Goal: Task Accomplishment & Management: Use online tool/utility

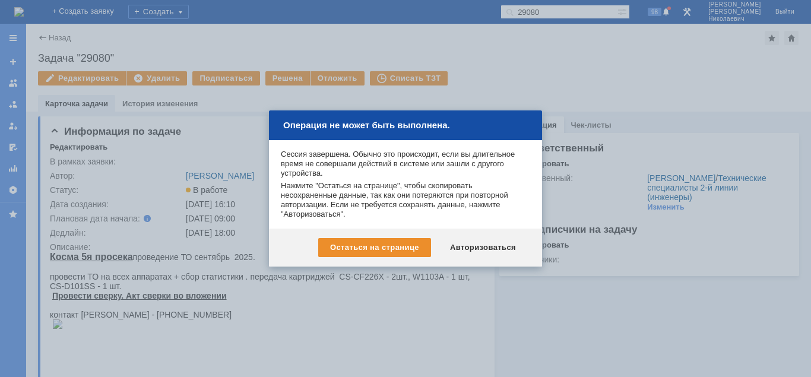
click at [495, 251] on div "Авторизоваться" at bounding box center [483, 247] width 90 height 19
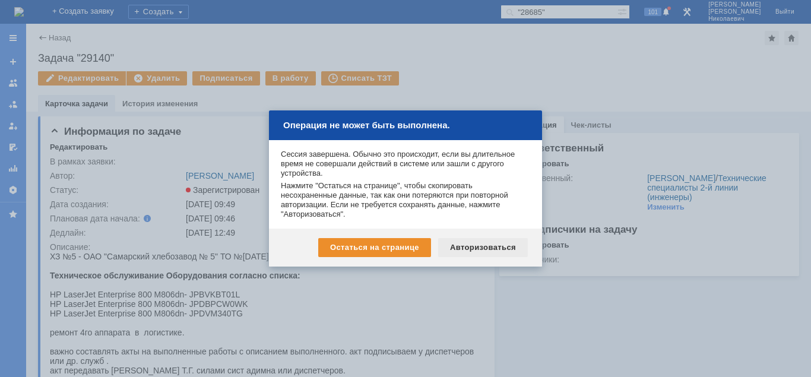
click at [470, 247] on div "Авторизоваться" at bounding box center [483, 247] width 90 height 19
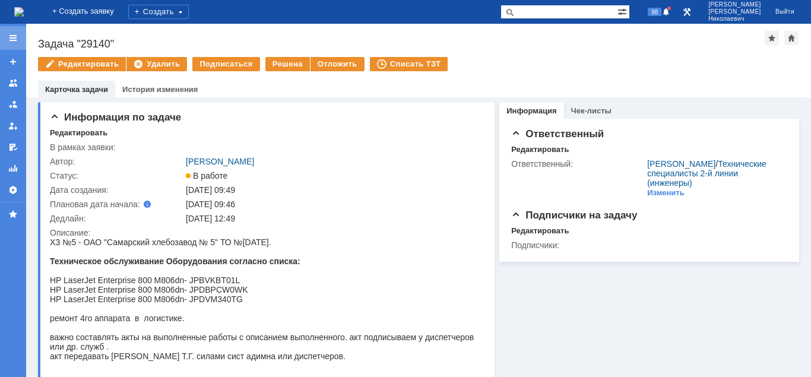
click at [12, 37] on div at bounding box center [13, 38] width 10 height 10
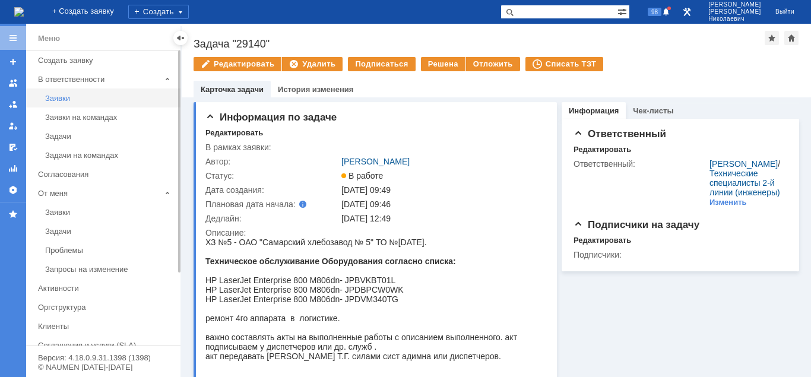
click at [62, 100] on div "Заявки" at bounding box center [109, 98] width 128 height 9
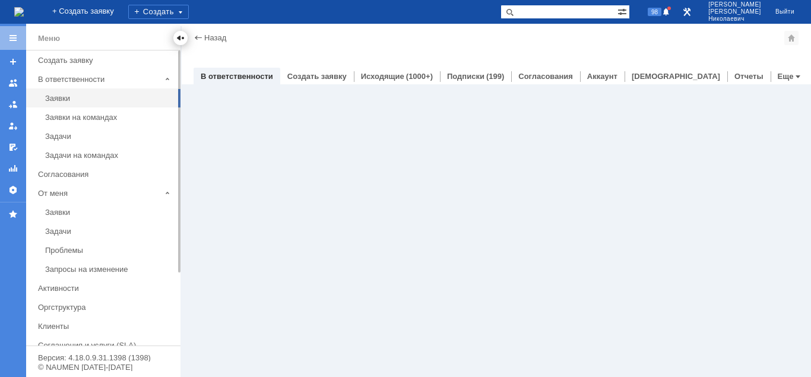
click at [179, 40] on div at bounding box center [181, 38] width 10 height 10
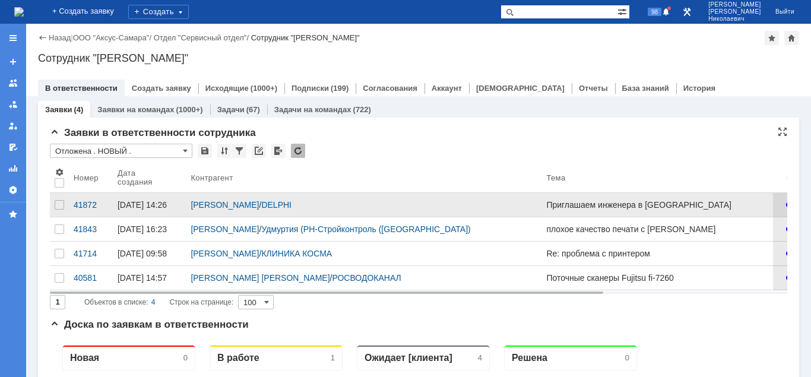
scroll to position [61, 0]
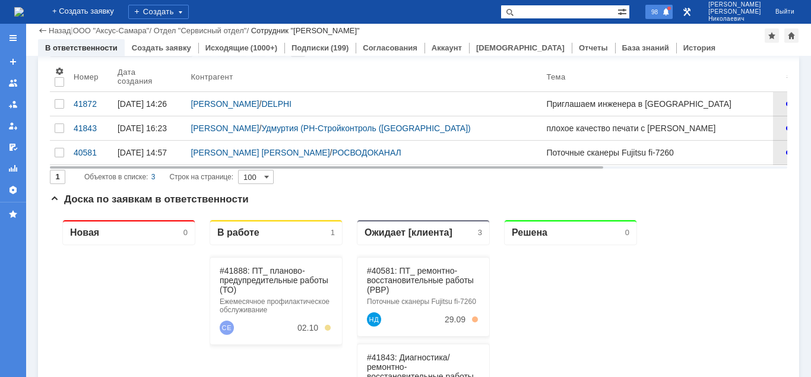
click at [670, 14] on span at bounding box center [666, 13] width 8 height 10
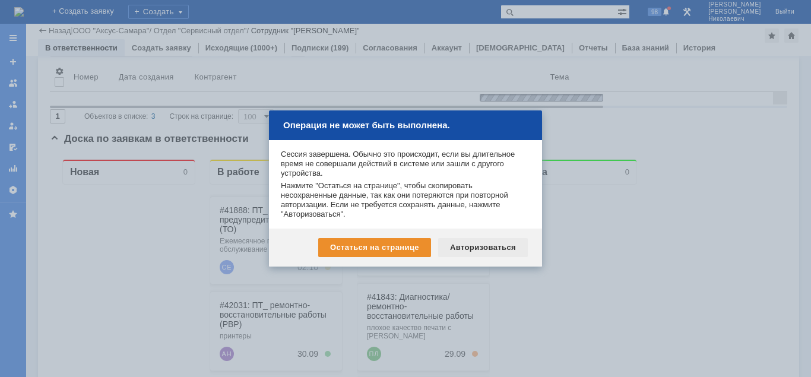
click at [475, 248] on div "Авторизоваться" at bounding box center [483, 247] width 90 height 19
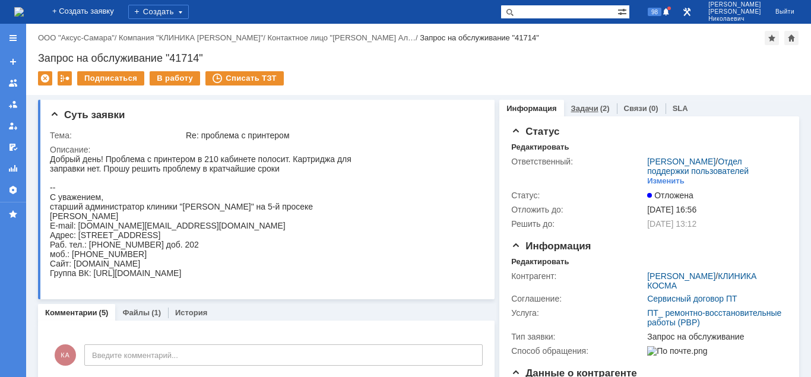
click at [588, 103] on div "Задачи (2)" at bounding box center [590, 108] width 53 height 17
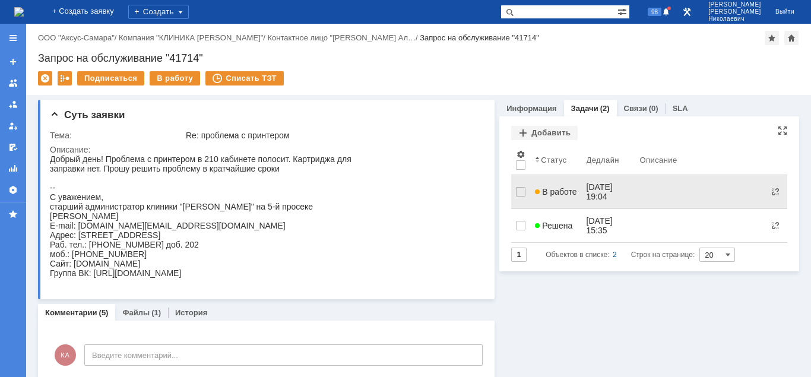
click at [550, 189] on span "В работе" at bounding box center [556, 192] width 42 height 10
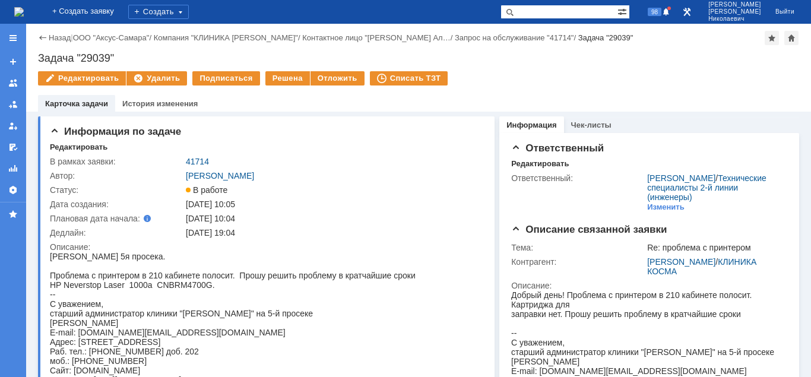
click at [45, 42] on div "Назад" at bounding box center [54, 37] width 33 height 9
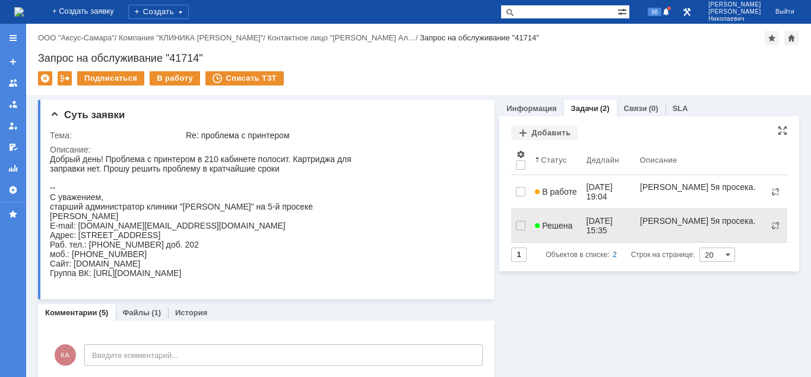
click at [565, 221] on span "Решена" at bounding box center [553, 226] width 37 height 10
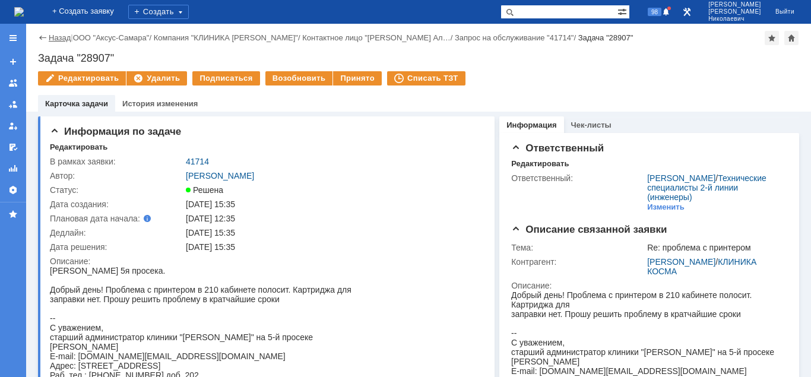
click at [56, 35] on link "Назад" at bounding box center [60, 37] width 22 height 9
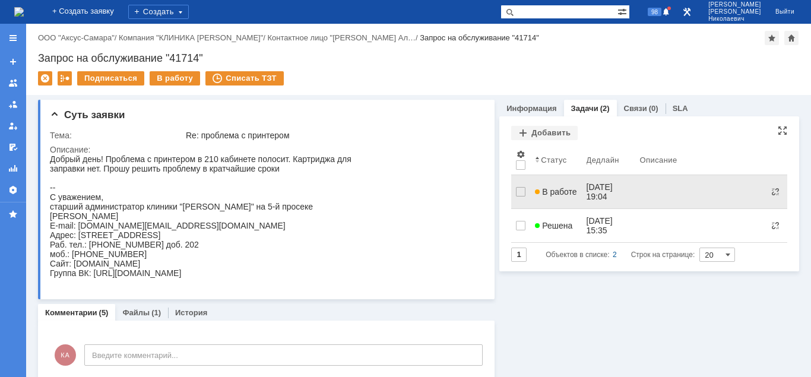
click at [556, 187] on span "В работе" at bounding box center [556, 192] width 42 height 10
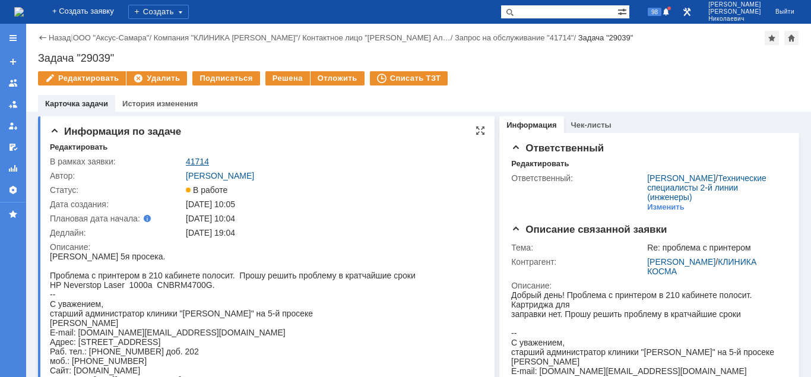
click at [199, 159] on link "41714" at bounding box center [197, 162] width 23 height 10
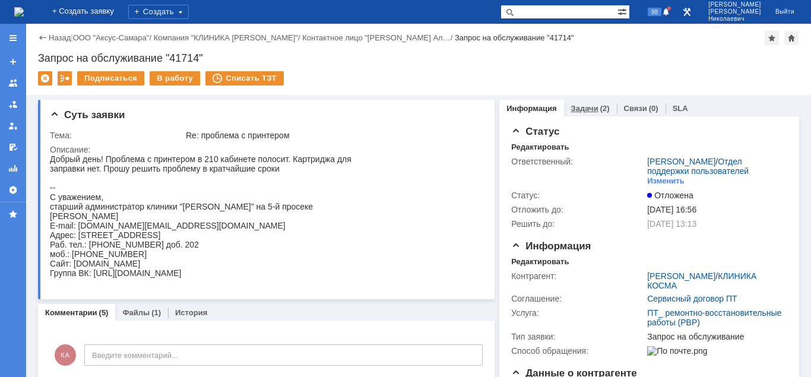
click at [583, 108] on link "Задачи" at bounding box center [584, 108] width 27 height 9
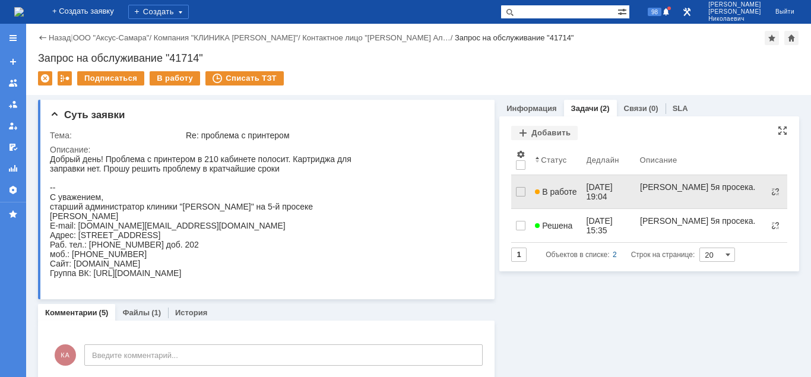
click at [556, 187] on span "В работе" at bounding box center [556, 192] width 42 height 10
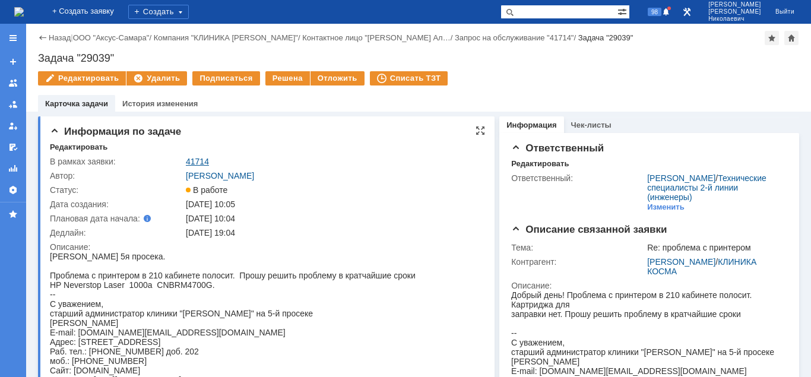
click at [200, 159] on link "41714" at bounding box center [197, 162] width 23 height 10
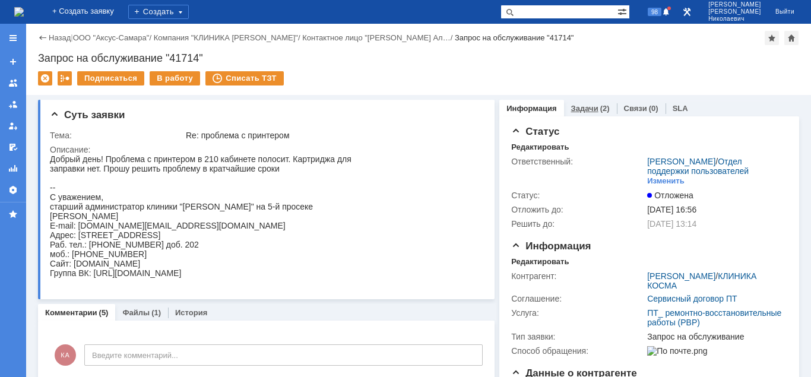
click at [583, 103] on div "Задачи (2)" at bounding box center [590, 108] width 53 height 17
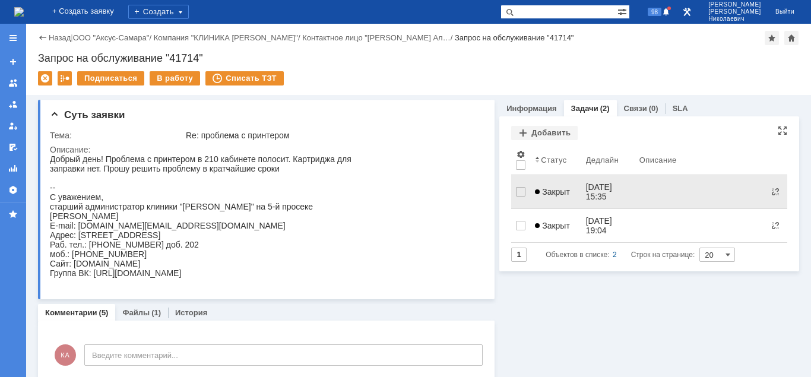
click at [550, 189] on span "Закрыт" at bounding box center [552, 192] width 35 height 10
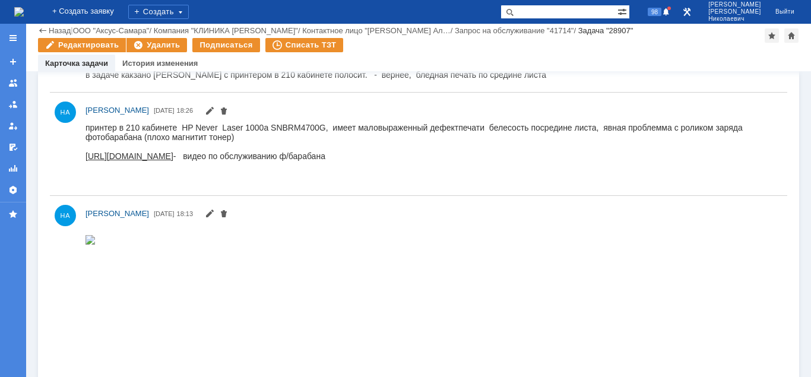
scroll to position [787, 0]
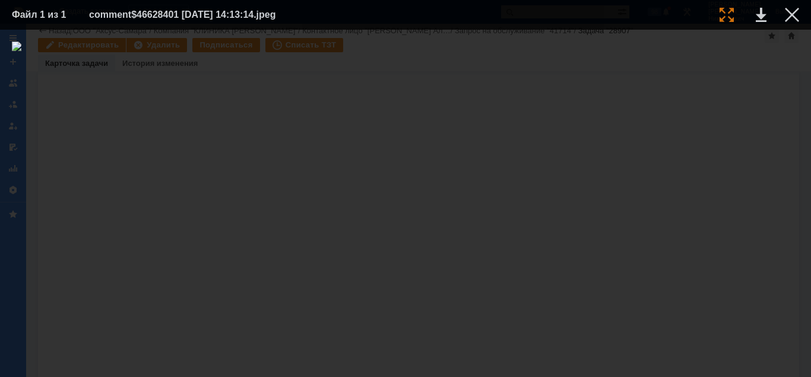
click at [727, 16] on div at bounding box center [727, 15] width 14 height 14
drag, startPoint x: 328, startPoint y: 373, endPoint x: 321, endPoint y: 353, distance: 22.2
drag, startPoint x: 340, startPoint y: 373, endPoint x: 435, endPoint y: 350, distance: 97.1
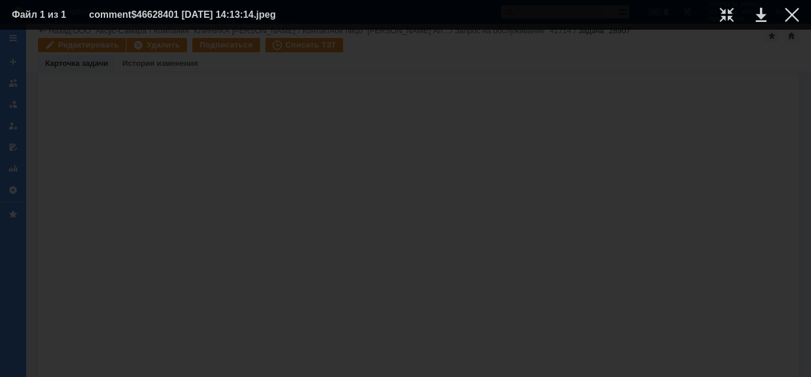
click at [430, 362] on div at bounding box center [405, 203] width 811 height 347
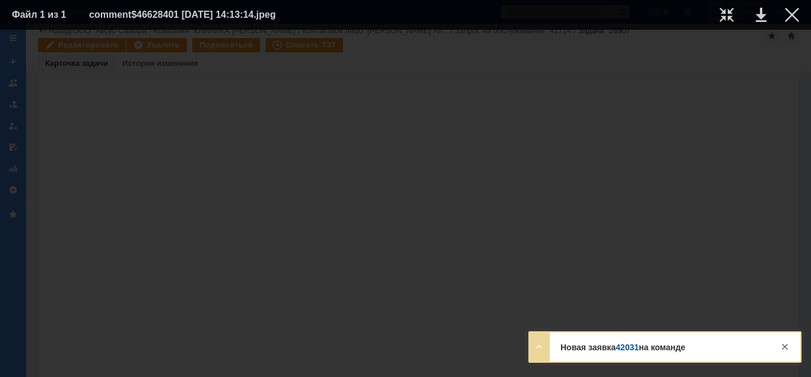
scroll to position [239, 0]
drag, startPoint x: 416, startPoint y: 374, endPoint x: 289, endPoint y: 375, distance: 127.1
click at [289, 376] on div at bounding box center [405, 203] width 811 height 347
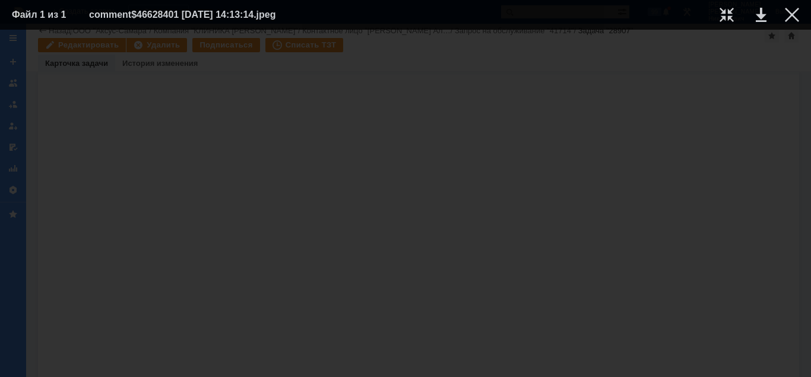
scroll to position [421, 0]
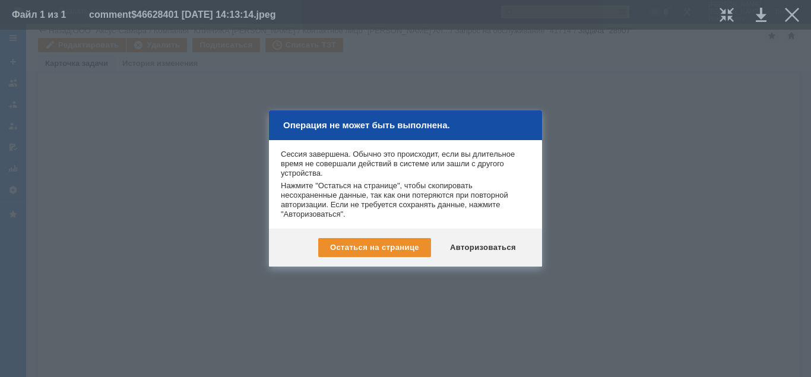
click at [790, 15] on div at bounding box center [405, 188] width 811 height 377
click at [790, 14] on div at bounding box center [405, 188] width 811 height 377
click at [503, 248] on div "Авторизоваться" at bounding box center [483, 247] width 90 height 19
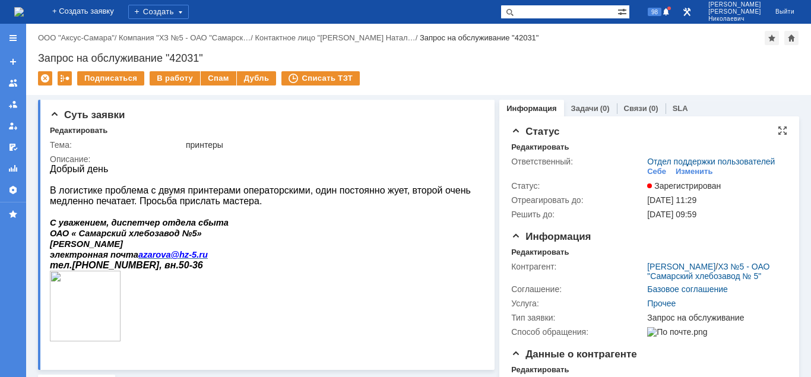
drag, startPoint x: 653, startPoint y: 173, endPoint x: 640, endPoint y: 179, distance: 13.8
click at [651, 174] on div "Себе" at bounding box center [656, 172] width 19 height 10
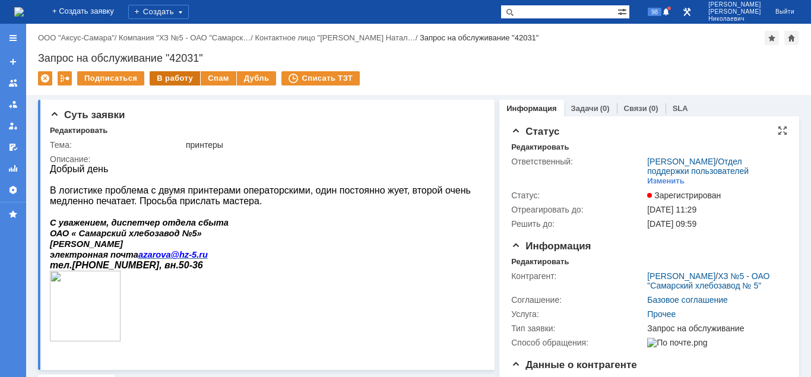
click at [153, 78] on div "В работу" at bounding box center [175, 78] width 50 height 14
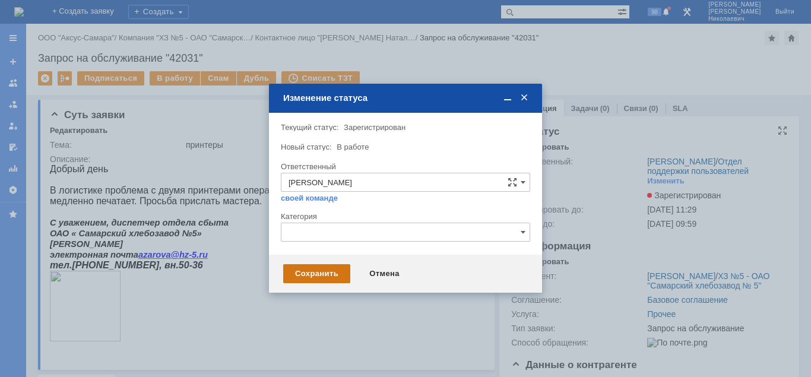
click at [295, 268] on div "Сохранить" at bounding box center [316, 273] width 67 height 19
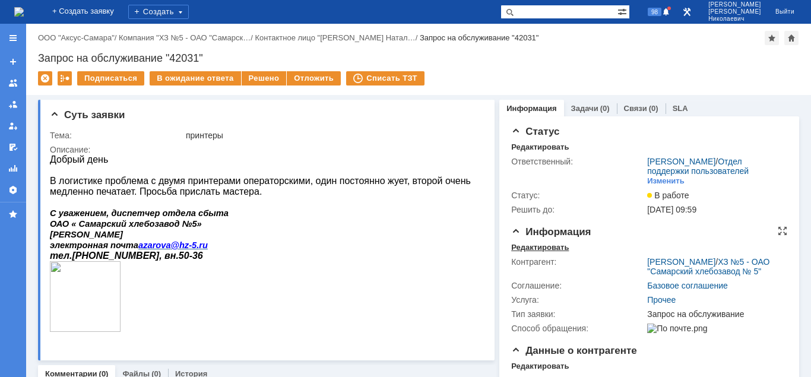
click at [527, 245] on div "Редактировать" at bounding box center [540, 248] width 58 height 10
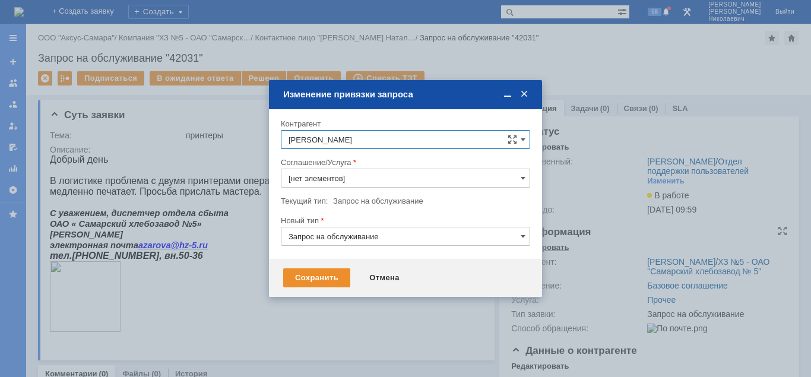
type input "Прочее"
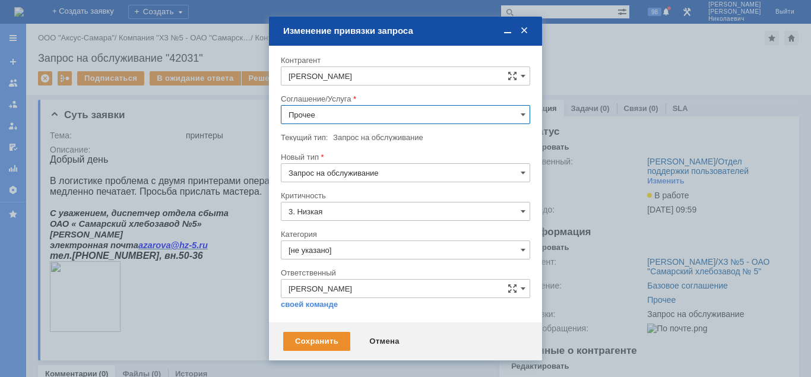
click at [367, 122] on input "Прочее" at bounding box center [405, 114] width 249 height 19
click at [381, 205] on div "ПТ_ ремонтно-восстановительные работы (РВР)" at bounding box center [405, 211] width 248 height 19
type input "ПТ_ ремонтно-восстановительные работы (РВР)"
click at [300, 343] on div "Сохранить" at bounding box center [316, 341] width 67 height 19
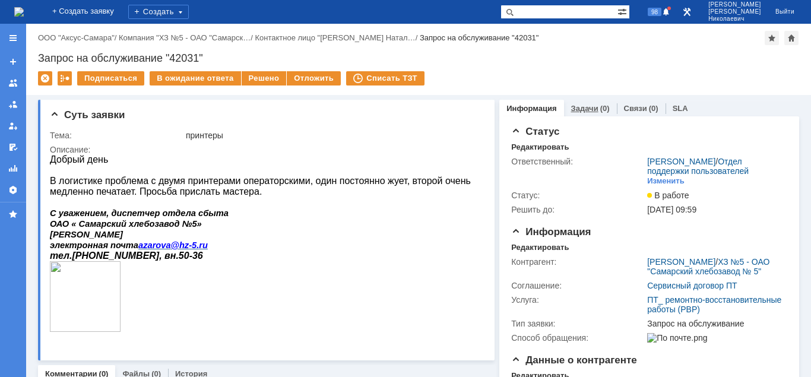
scroll to position [0, 0]
click at [595, 111] on div "Задачи (0)" at bounding box center [590, 109] width 39 height 8
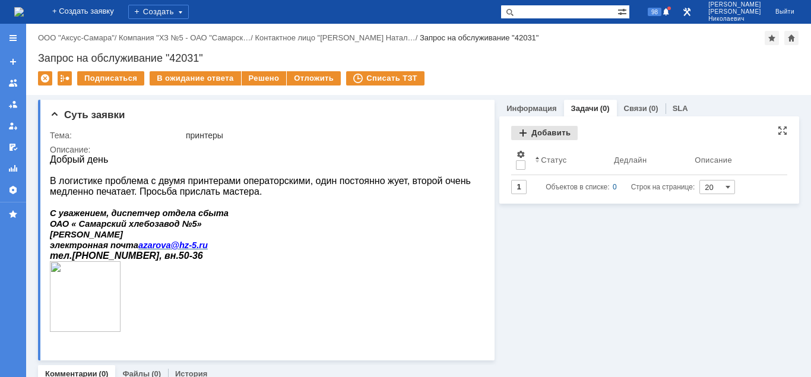
click at [549, 133] on div "Добавить" at bounding box center [544, 133] width 67 height 14
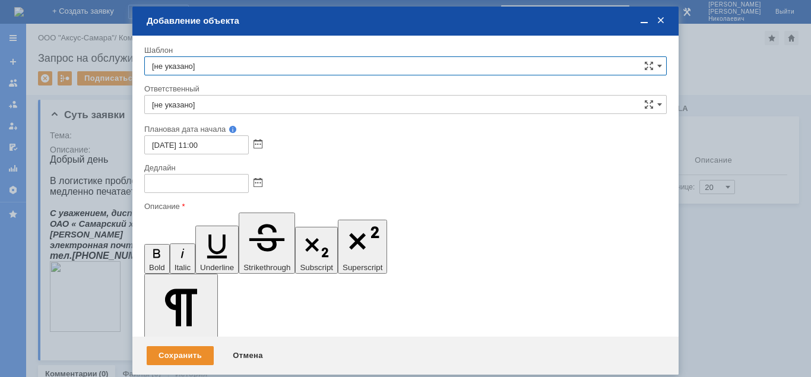
click at [419, 105] on input "[не указано]" at bounding box center [405, 104] width 523 height 19
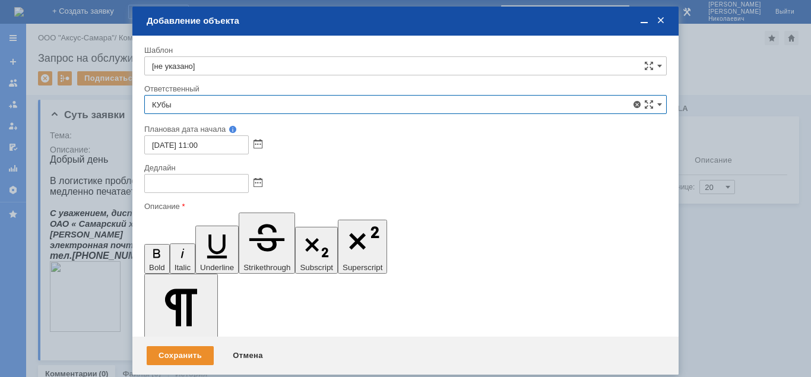
click at [317, 195] on span "Кубышкин Александр Анатольевич" at bounding box center [405, 191] width 507 height 10
type input "Кубышкин Александр Анатольевич"
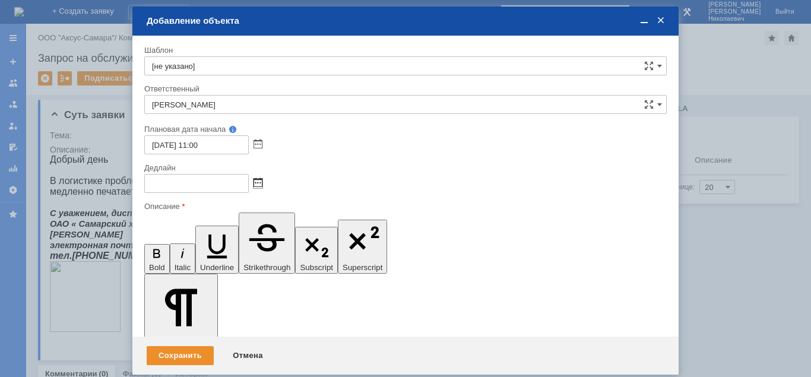
click at [258, 185] on span at bounding box center [258, 184] width 9 height 10
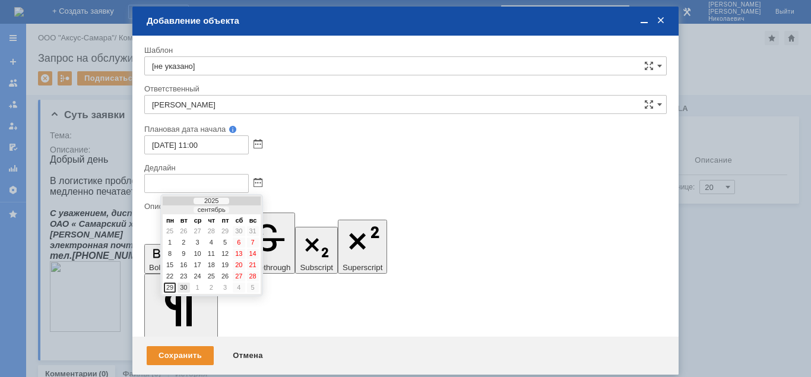
drag, startPoint x: 183, startPoint y: 288, endPoint x: 37, endPoint y: 46, distance: 282.1
click at [183, 288] on div "30" at bounding box center [184, 288] width 12 height 10
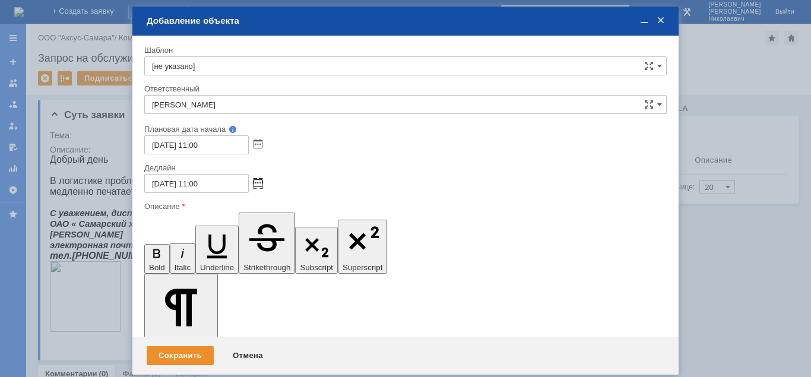
click at [260, 182] on span at bounding box center [258, 184] width 9 height 10
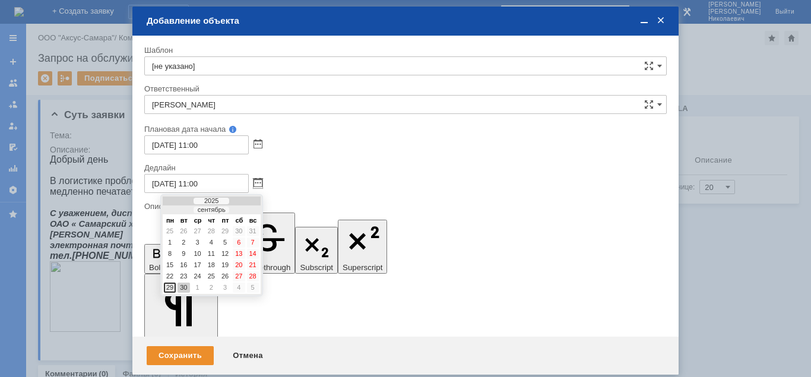
click at [169, 288] on div "29" at bounding box center [170, 288] width 12 height 10
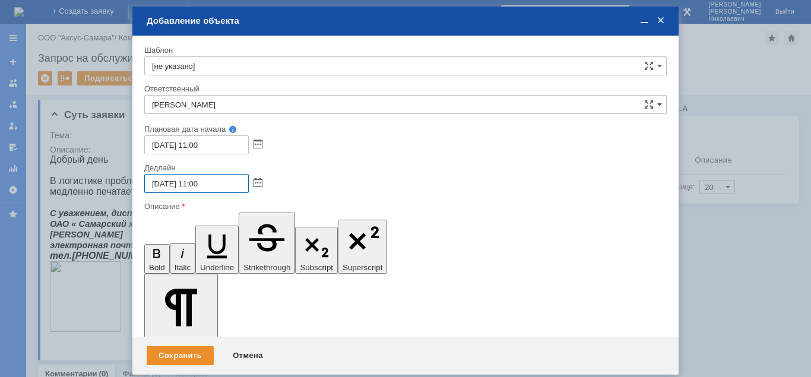
click at [197, 184] on input "29.09.2025 11:00" at bounding box center [196, 183] width 105 height 19
type input "29.09.2025 17:00"
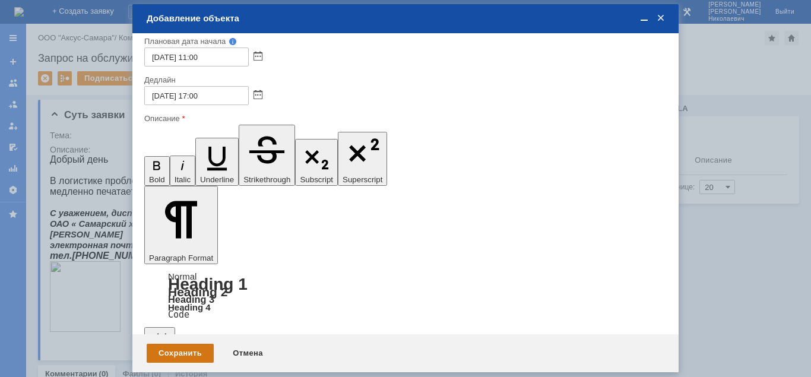
click at [194, 354] on div "Сохранить" at bounding box center [180, 353] width 67 height 19
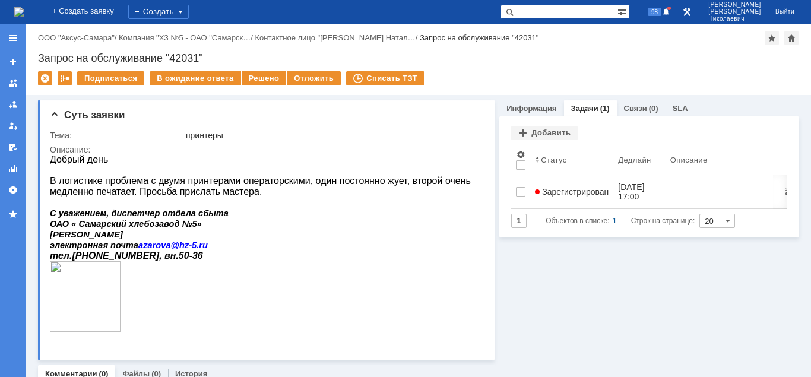
scroll to position [0, 0]
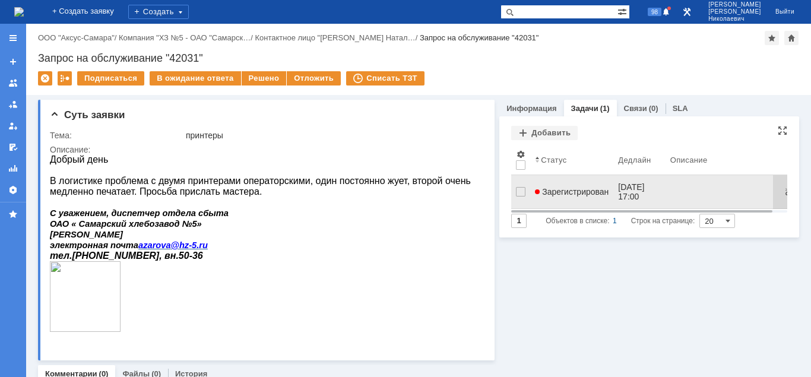
click at [569, 187] on span "Зарегистрирован" at bounding box center [572, 192] width 74 height 10
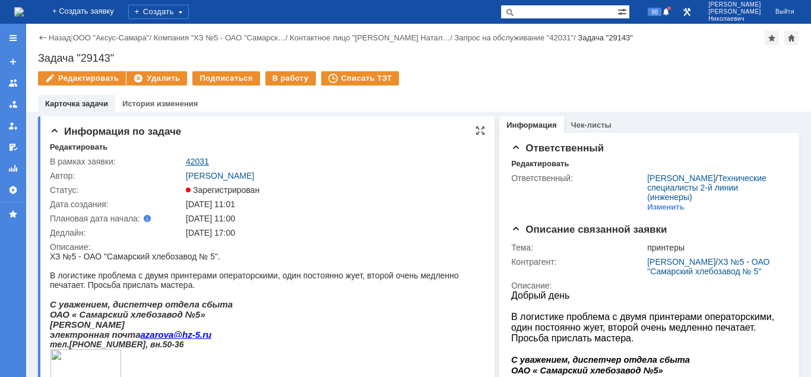
click at [203, 160] on link "42031" at bounding box center [197, 162] width 23 height 10
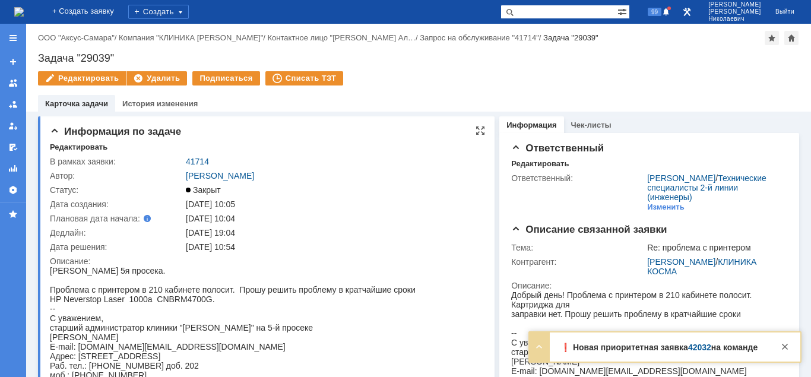
click at [198, 154] on td "41714" at bounding box center [331, 161] width 297 height 14
click at [197, 162] on link "41714" at bounding box center [197, 162] width 23 height 10
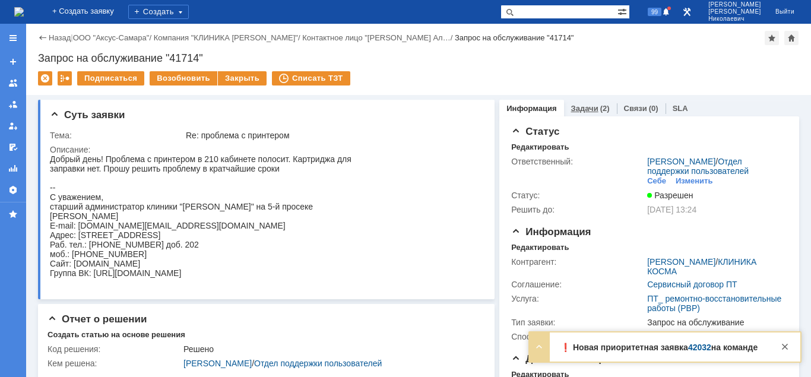
click at [584, 104] on link "Задачи" at bounding box center [584, 108] width 27 height 9
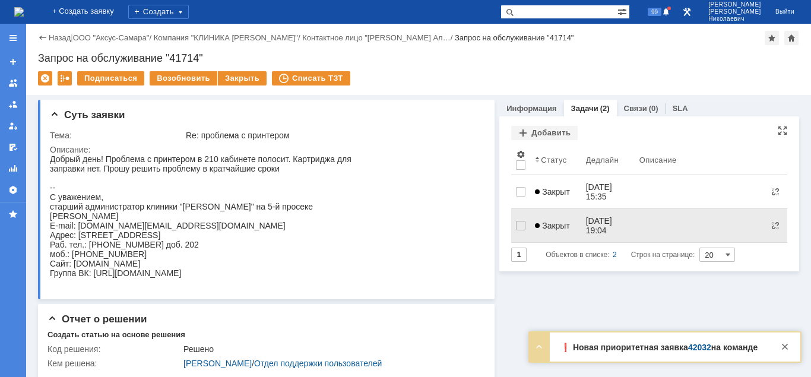
click at [551, 223] on span "Закрыт" at bounding box center [552, 226] width 35 height 10
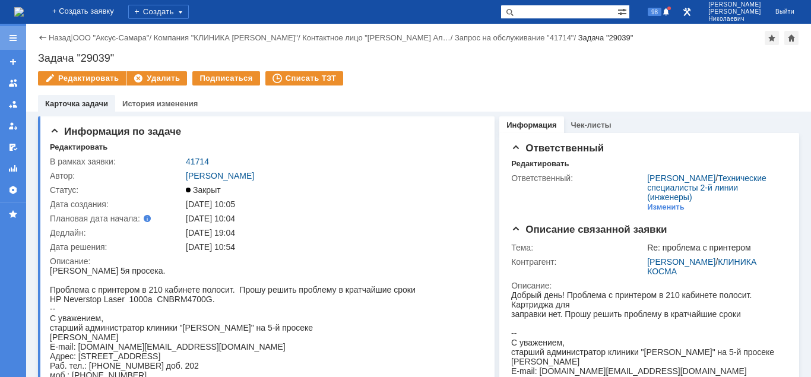
click at [14, 34] on div at bounding box center [13, 38] width 10 height 10
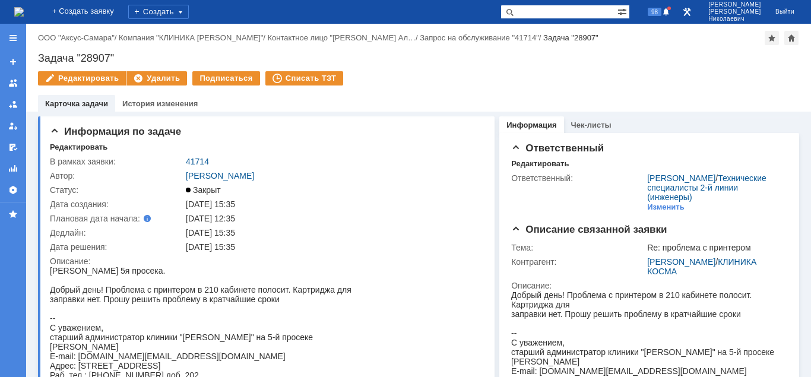
click at [572, 14] on input "text" at bounding box center [559, 12] width 117 height 14
type input "29080"
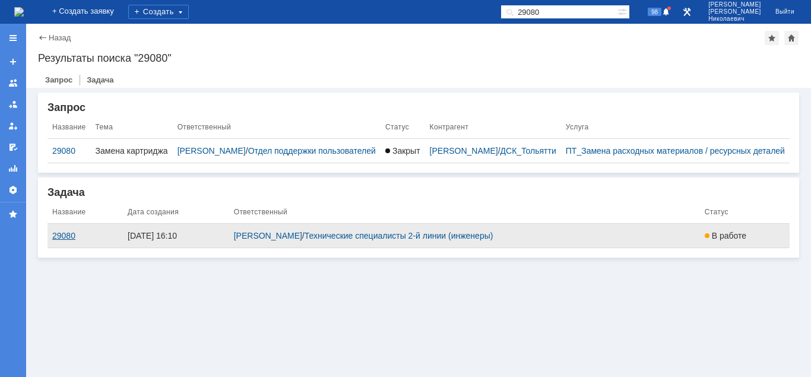
click at [66, 240] on div "29080" at bounding box center [85, 236] width 66 height 10
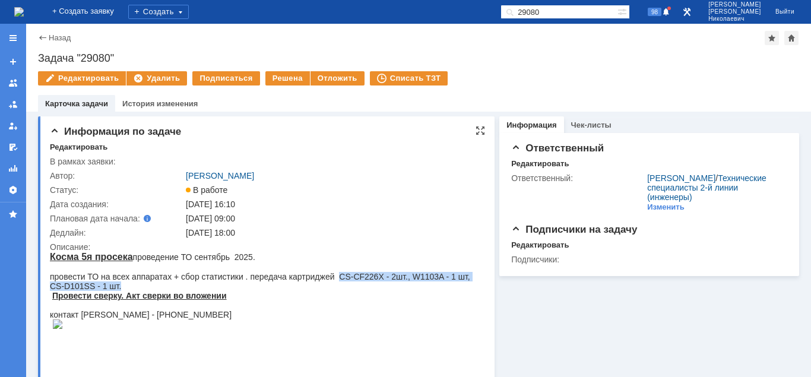
drag, startPoint x: 338, startPoint y: 277, endPoint x: 352, endPoint y: 291, distance: 19.7
click at [352, 291] on div "провести ТО на всех аппаратах + сбор статистики . передача картриджей CS-CF226X…" at bounding box center [265, 281] width 430 height 19
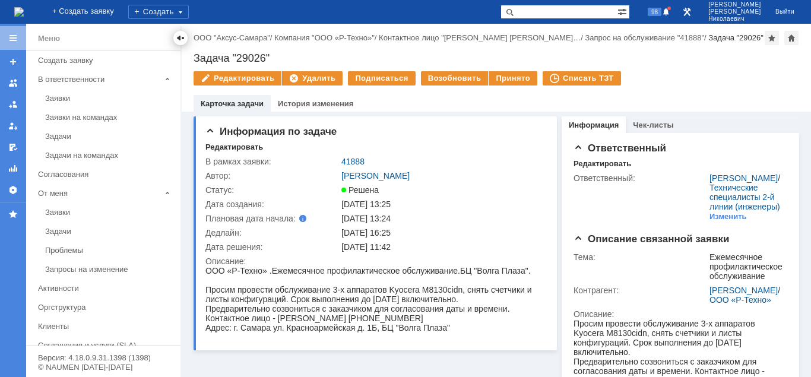
click at [180, 37] on div at bounding box center [181, 38] width 10 height 10
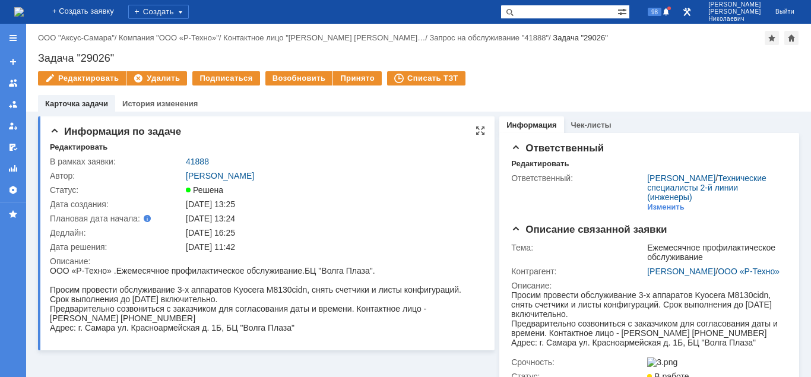
scroll to position [242, 0]
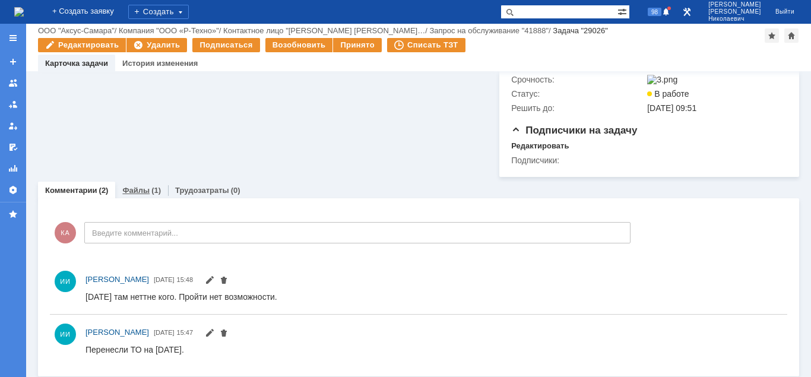
click at [135, 195] on link "Файлы" at bounding box center [135, 190] width 27 height 9
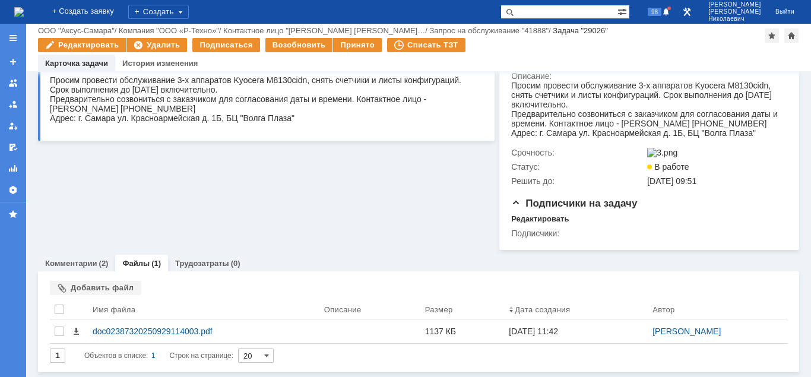
scroll to position [183, 0]
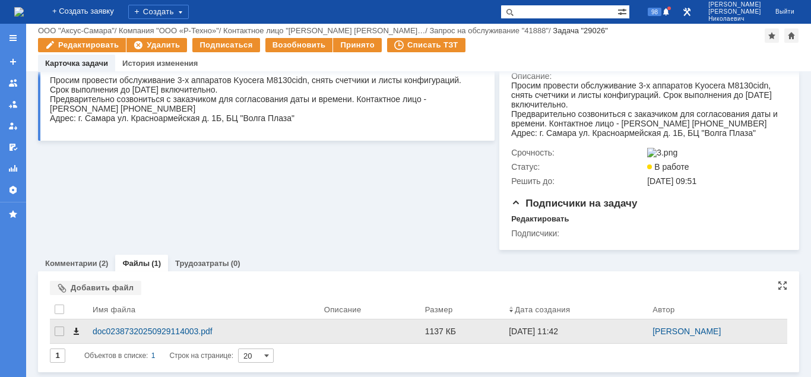
click at [75, 333] on span at bounding box center [76, 332] width 10 height 10
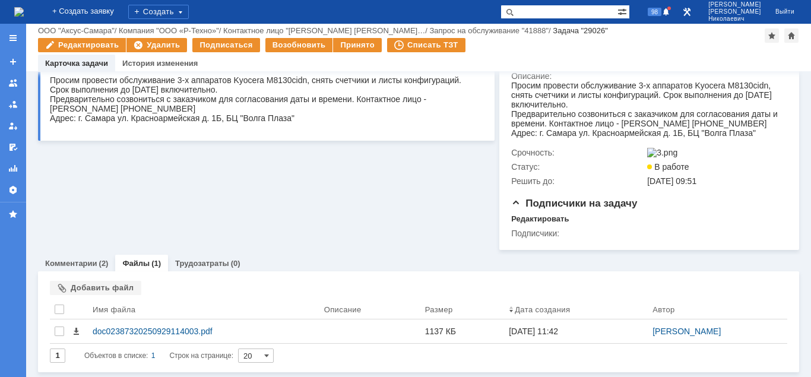
scroll to position [0, 0]
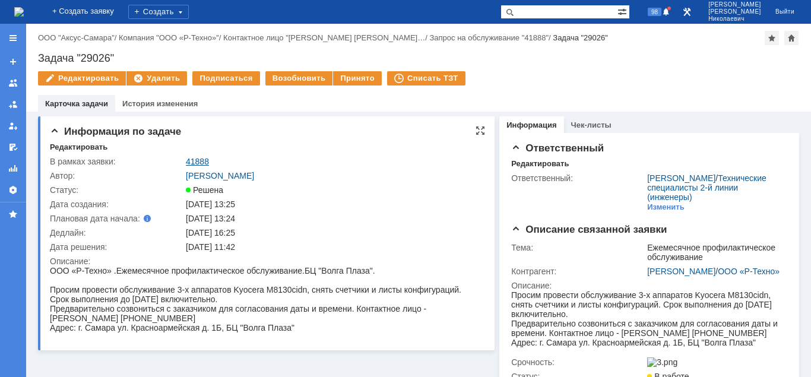
click at [191, 164] on link "41888" at bounding box center [197, 162] width 23 height 10
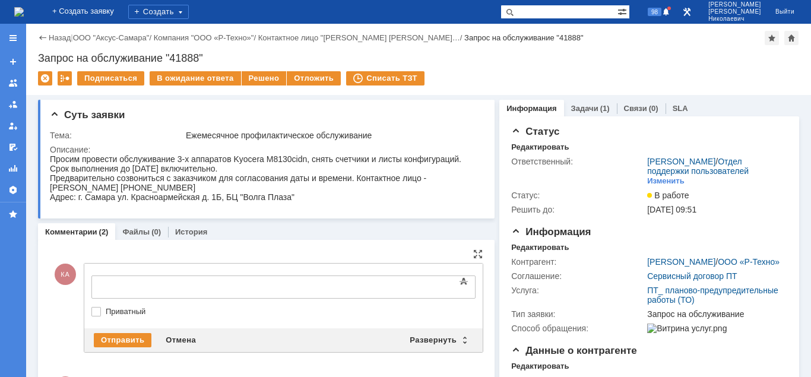
click at [121, 284] on div at bounding box center [188, 286] width 169 height 10
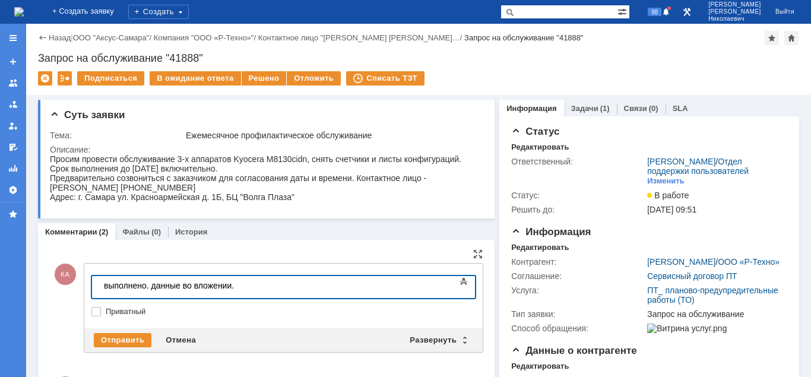
scroll to position [121, 0]
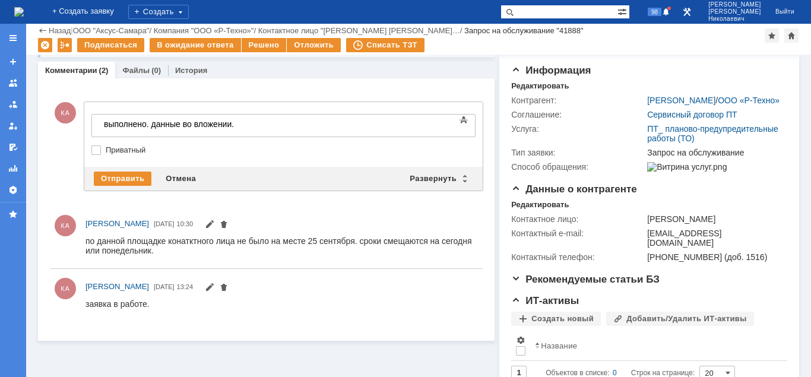
drag, startPoint x: 416, startPoint y: 178, endPoint x: 809, endPoint y: 157, distance: 393.0
click at [417, 178] on div "Развернуть" at bounding box center [438, 179] width 71 height 14
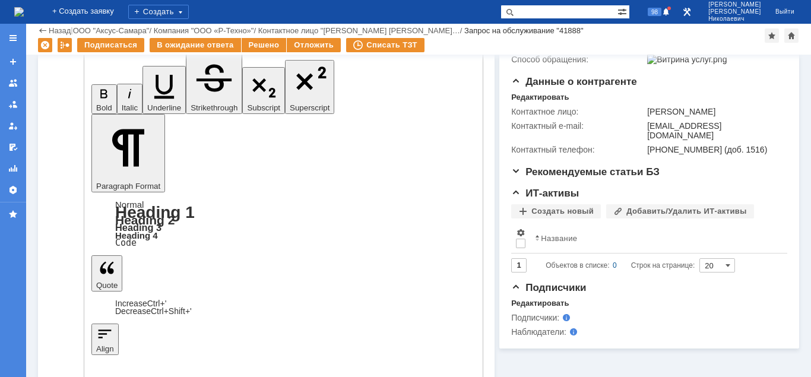
scroll to position [242, 0]
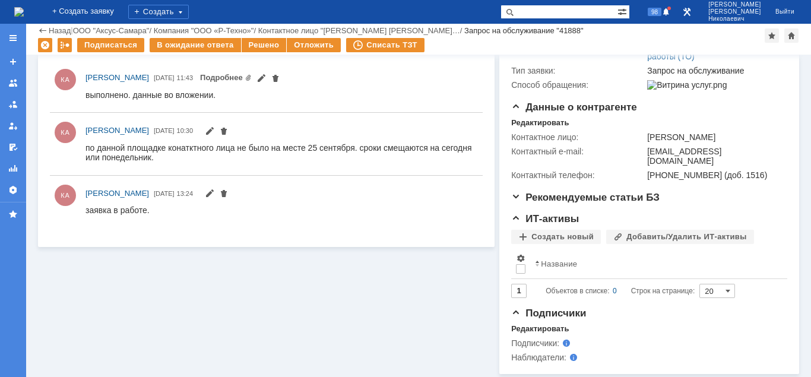
scroll to position [0, 0]
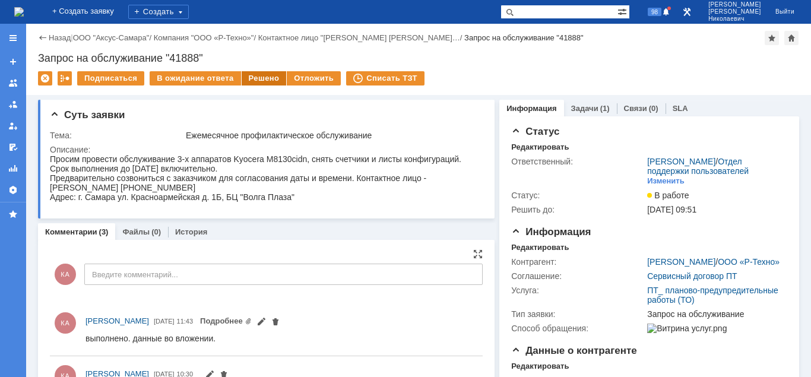
click at [252, 74] on div "Решено" at bounding box center [264, 78] width 45 height 14
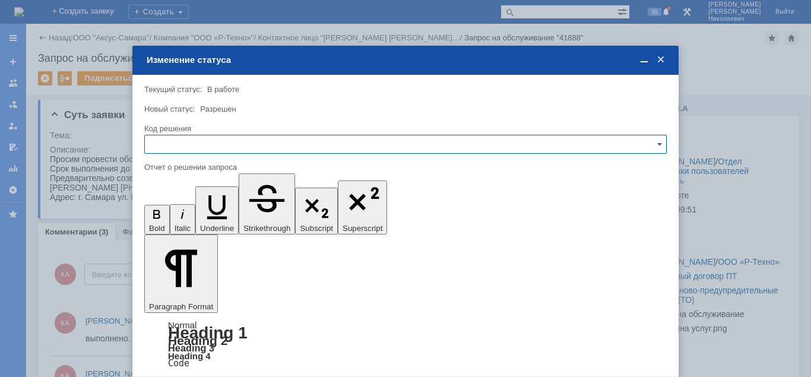
click at [236, 143] on input "text" at bounding box center [405, 144] width 523 height 19
click at [177, 227] on span "Решено" at bounding box center [405, 225] width 507 height 10
type input "Решено"
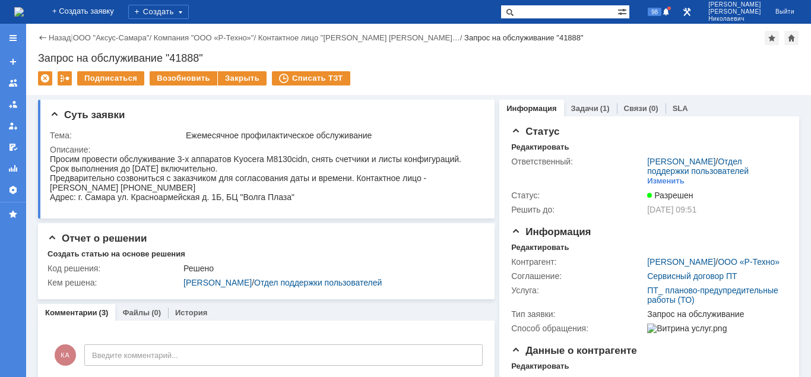
drag, startPoint x: 547, startPoint y: 11, endPoint x: 524, endPoint y: 10, distance: 23.8
click at [537, 10] on input "text" at bounding box center [559, 12] width 117 height 14
paste input "Задача "29025""
drag, startPoint x: 562, startPoint y: 12, endPoint x: 503, endPoint y: 15, distance: 58.8
click at [503, 15] on input "Задача "29025"" at bounding box center [559, 12] width 117 height 14
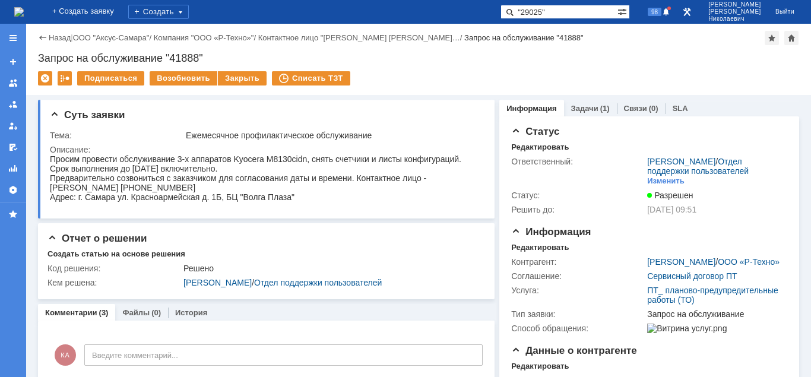
type input ""29025""
click at [515, 11] on span at bounding box center [508, 12] width 14 height 14
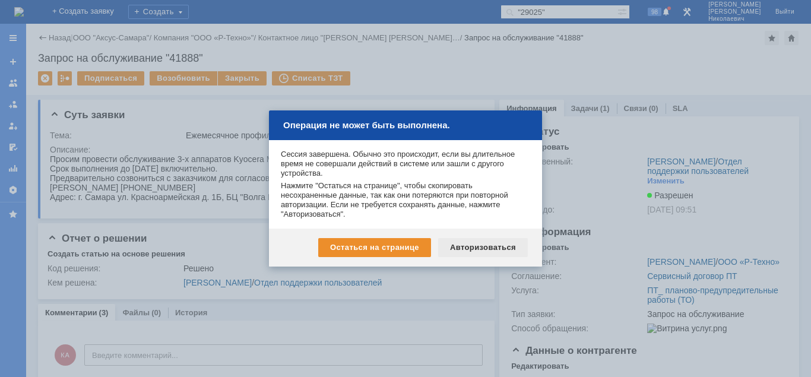
click at [496, 247] on div "Авторизоваться" at bounding box center [483, 247] width 90 height 19
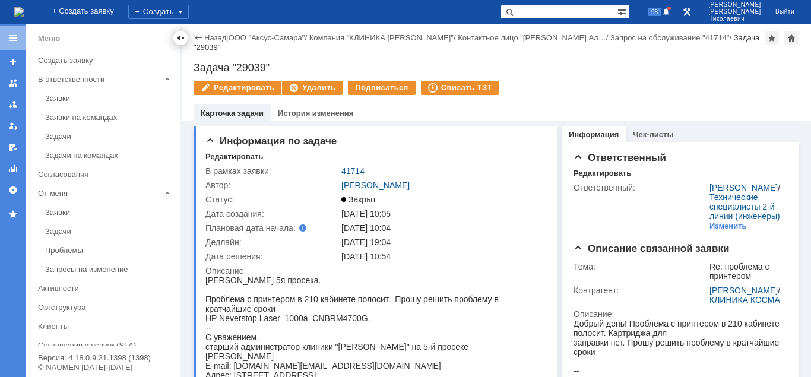
click at [181, 39] on div at bounding box center [181, 38] width 10 height 10
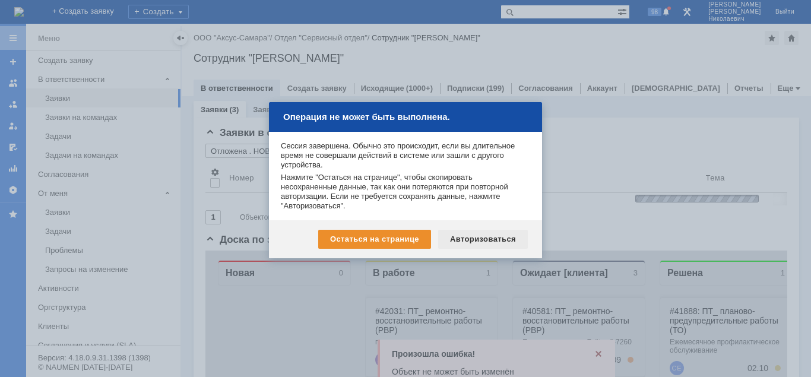
click at [493, 239] on div "Авторизоваться" at bounding box center [483, 239] width 90 height 19
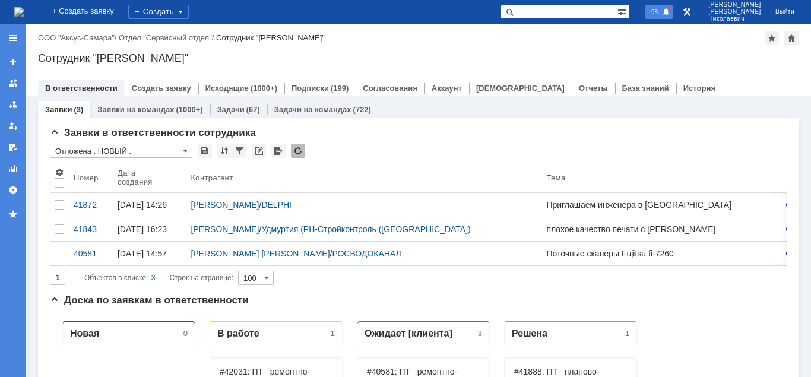
click at [661, 12] on span "98" at bounding box center [655, 12] width 14 height 8
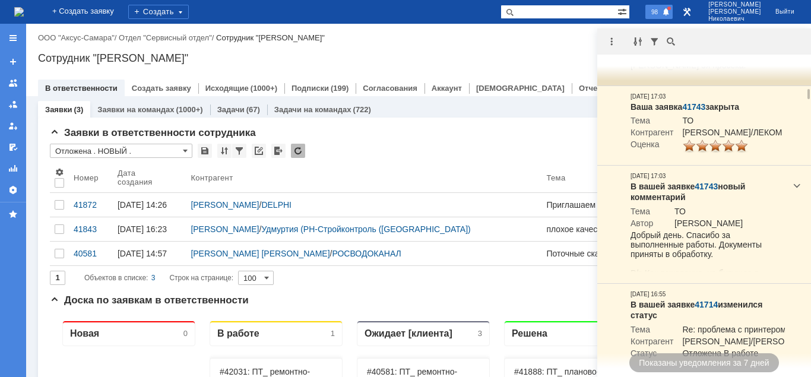
scroll to position [848, 0]
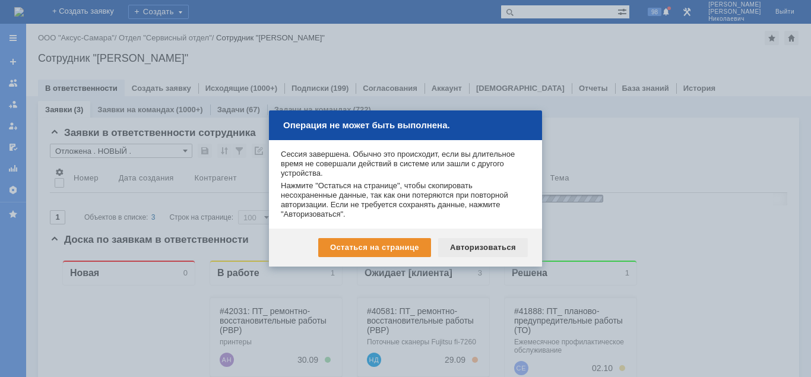
click at [497, 249] on div "Авторизоваться" at bounding box center [483, 247] width 90 height 19
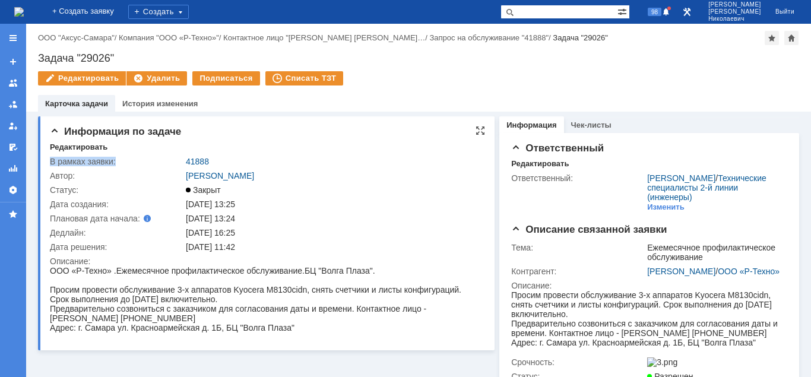
drag, startPoint x: 217, startPoint y: 159, endPoint x: 160, endPoint y: 166, distance: 56.8
click at [160, 166] on tr "В рамках заявки: 41888" at bounding box center [265, 161] width 431 height 14
drag, startPoint x: 121, startPoint y: 53, endPoint x: 30, endPoint y: 61, distance: 91.2
click at [38, 61] on div "Задача "29026"" at bounding box center [418, 58] width 761 height 12
copy div "Задача "29026""
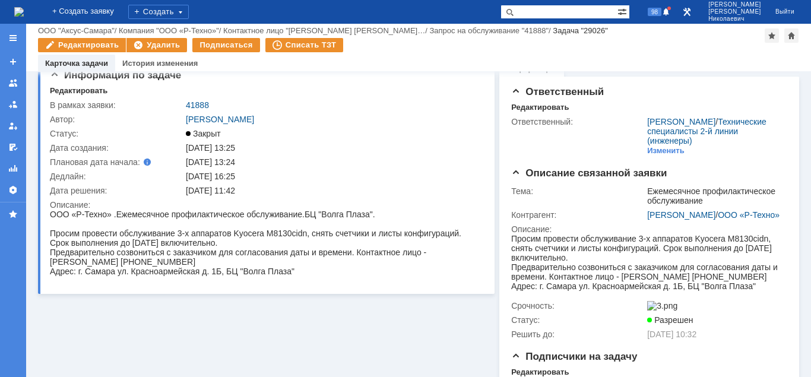
scroll to position [258, 0]
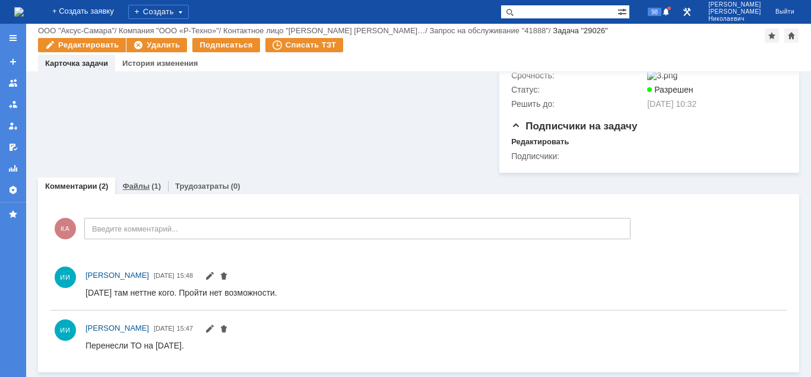
click at [151, 187] on div "(1)" at bounding box center [156, 186] width 10 height 9
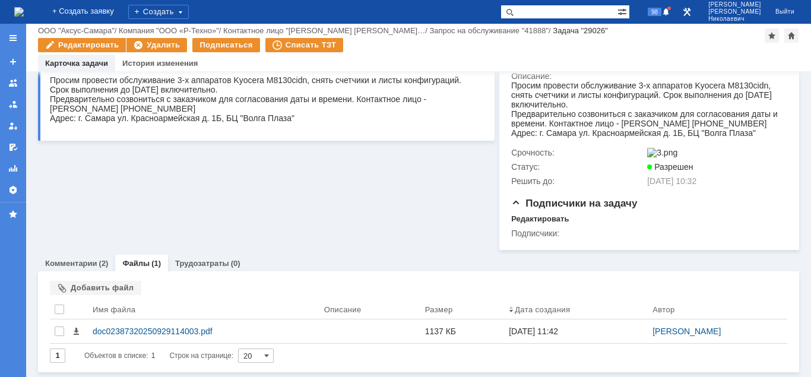
scroll to position [183, 0]
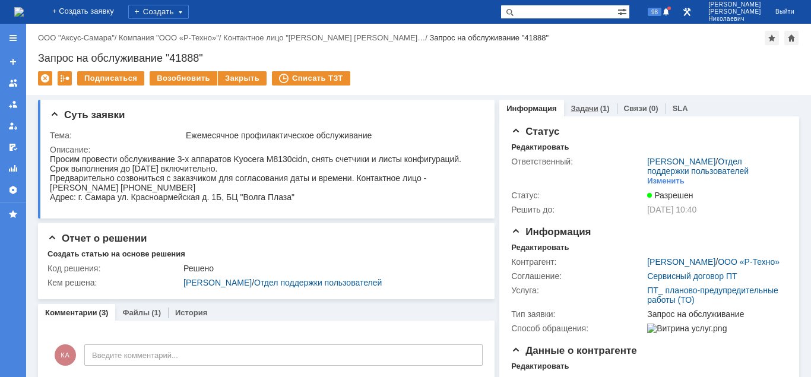
click at [585, 111] on link "Задачи" at bounding box center [584, 108] width 27 height 9
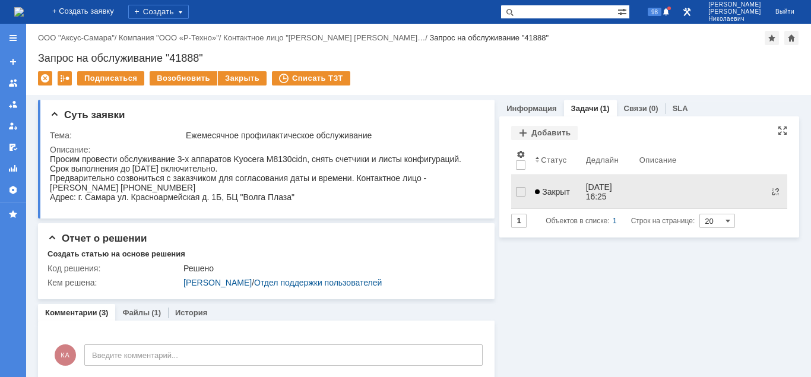
click at [552, 189] on span "Закрыт" at bounding box center [552, 192] width 35 height 10
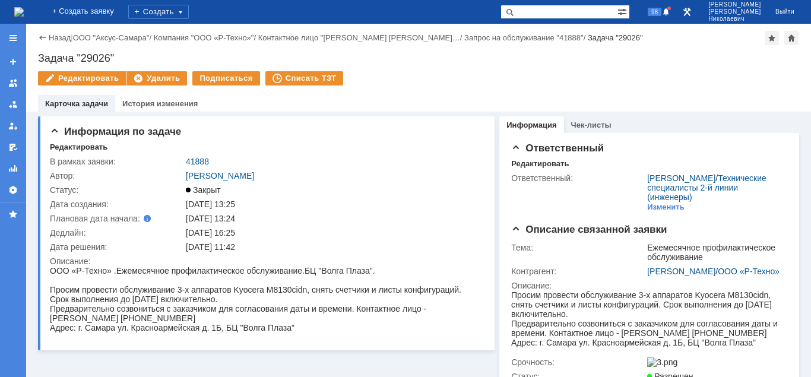
click at [547, 15] on input "text" at bounding box center [559, 12] width 117 height 14
paste input "Задача "29025""
drag, startPoint x: 563, startPoint y: 11, endPoint x: 499, endPoint y: 10, distance: 64.1
click at [501, 10] on input "Задача "29025"" at bounding box center [559, 12] width 117 height 14
type input ""29025""
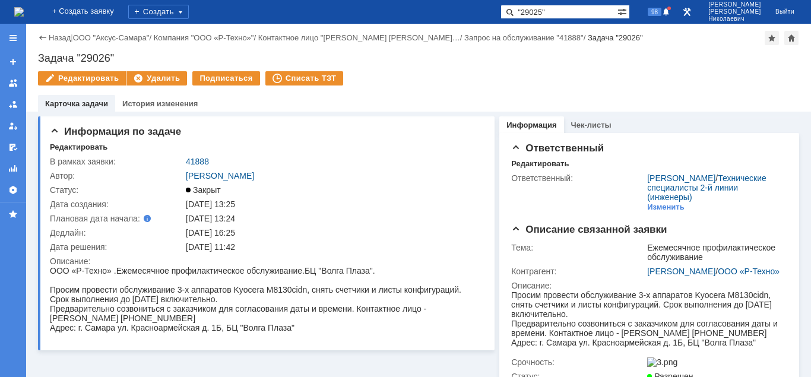
click at [515, 12] on span at bounding box center [508, 12] width 14 height 14
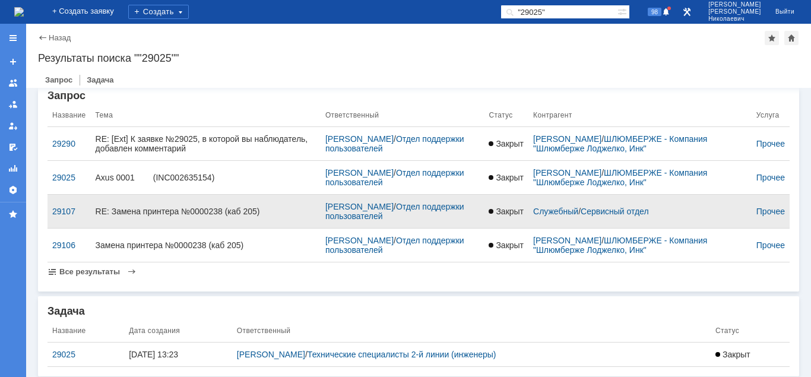
scroll to position [17, 0]
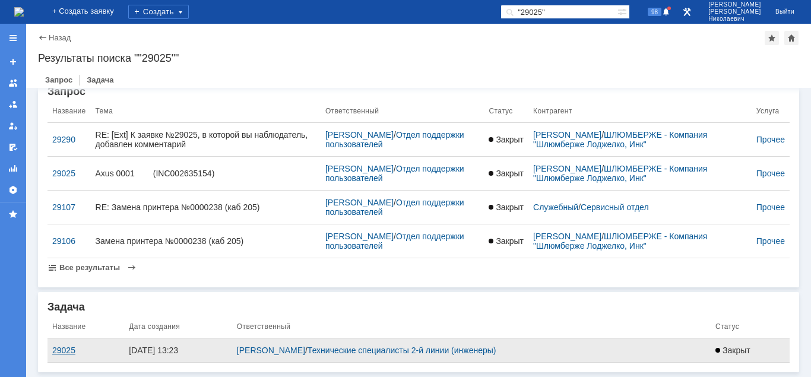
click at [58, 351] on div "29025" at bounding box center [85, 351] width 67 height 10
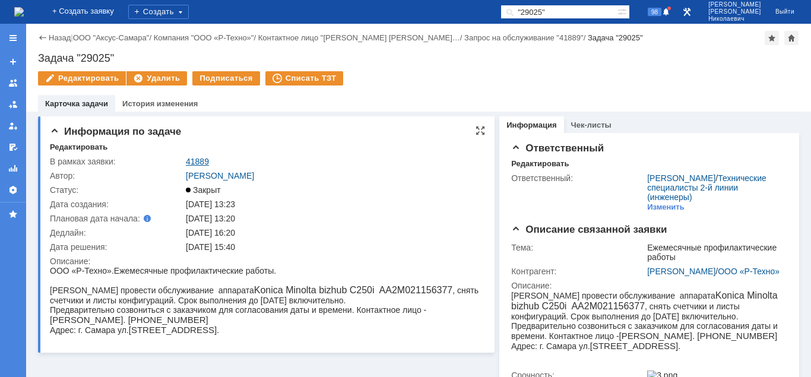
click at [197, 163] on link "41889" at bounding box center [197, 162] width 23 height 10
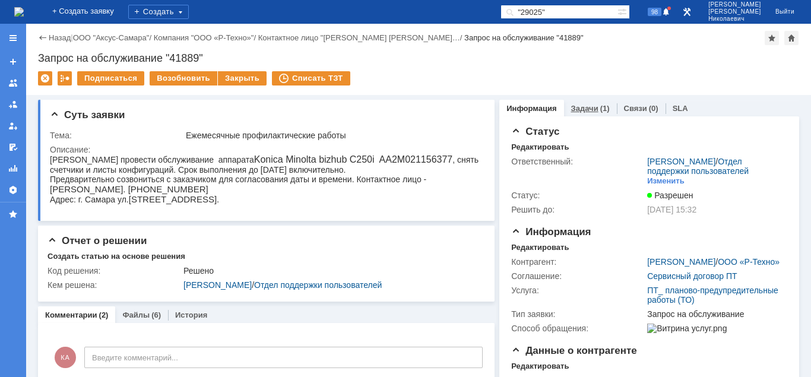
click at [588, 107] on link "Задачи" at bounding box center [584, 108] width 27 height 9
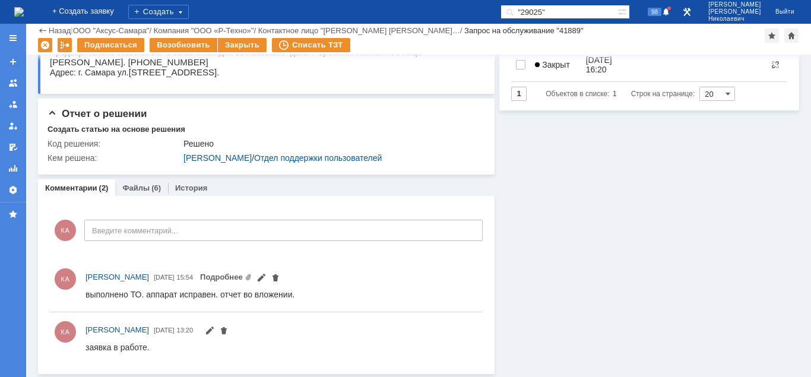
scroll to position [87, 0]
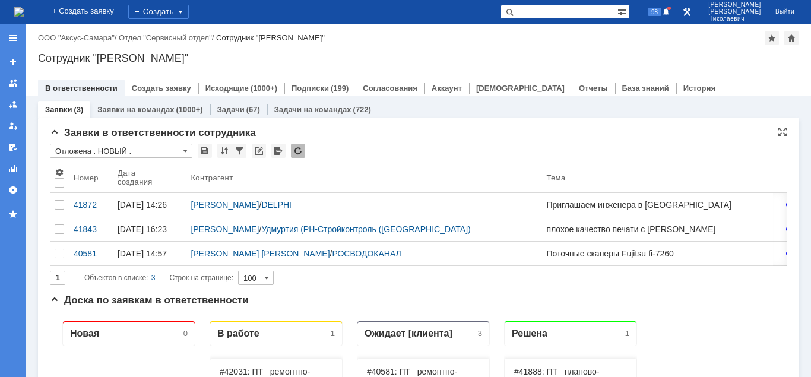
click at [153, 149] on input "Отложена . НОВЫЙ ." at bounding box center [121, 151] width 143 height 14
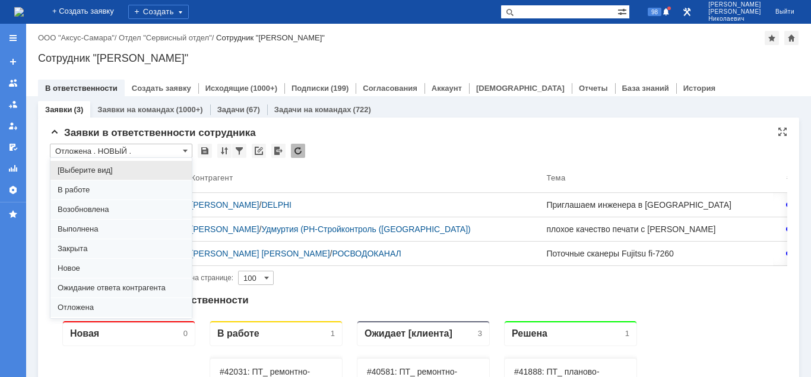
scroll to position [91, 0]
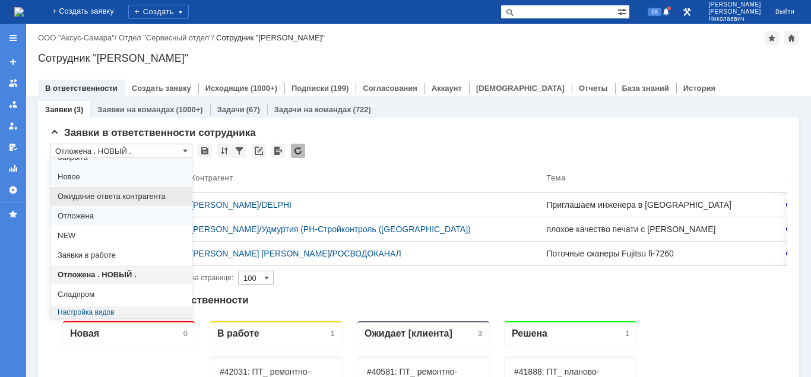
click at [142, 198] on span "Ожидание ответа контрагента" at bounding box center [121, 197] width 127 height 10
type input "Ожидание ответа контрагента"
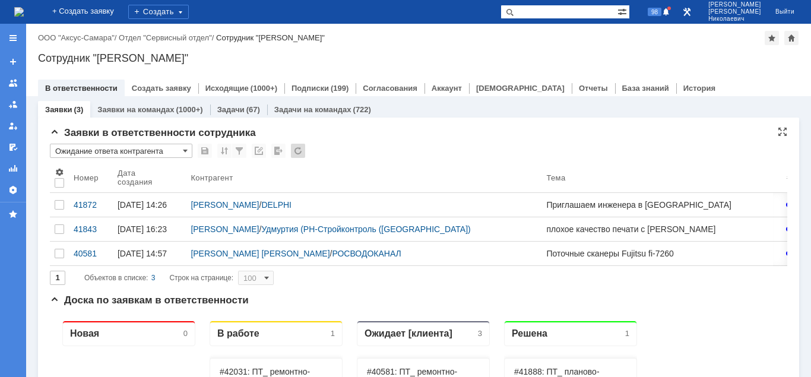
type input "20"
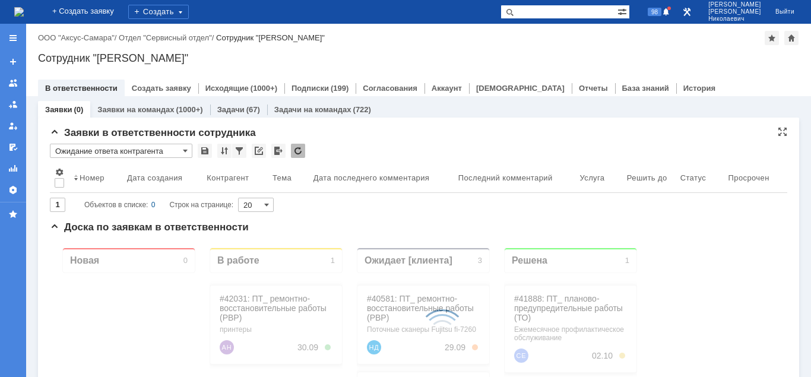
type input "Ожидание ответа контрагента"
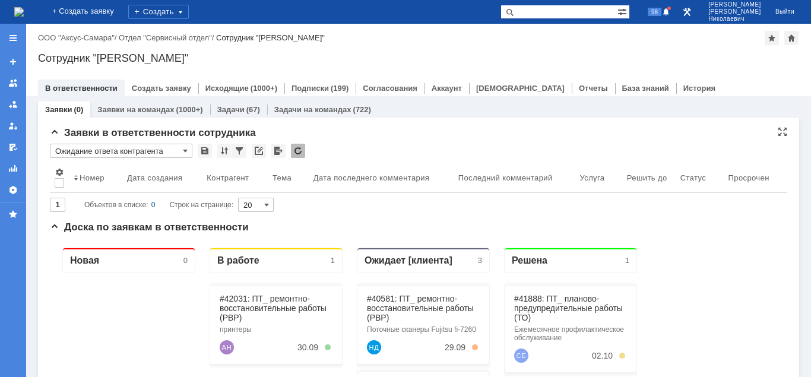
click at [130, 152] on input "Ожидание ответа контрагента" at bounding box center [121, 151] width 143 height 14
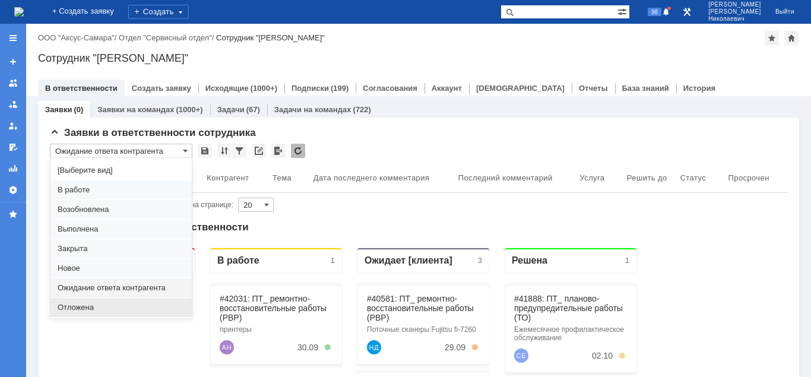
click at [83, 306] on span "Отложена" at bounding box center [121, 308] width 127 height 10
type input "Отложена"
type input "100"
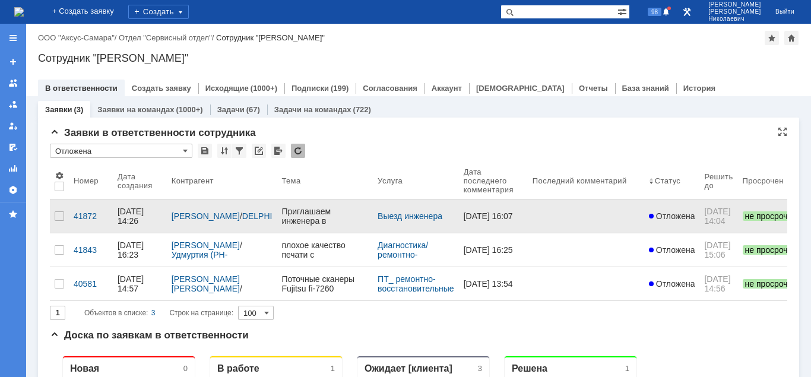
type input "Отложена"
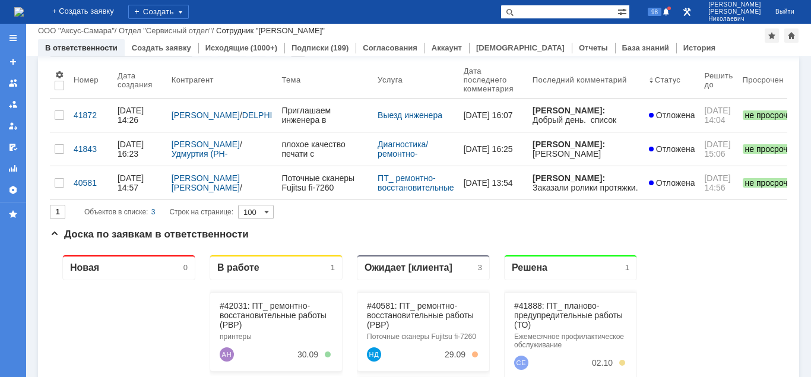
scroll to position [0, 0]
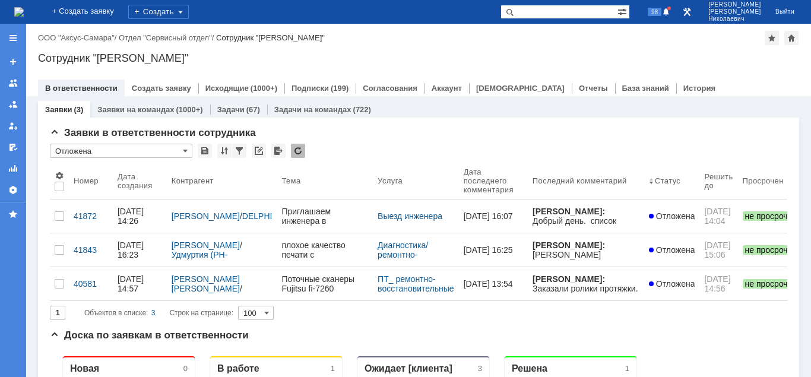
click at [549, 16] on input "text" at bounding box center [559, 12] width 117 height 14
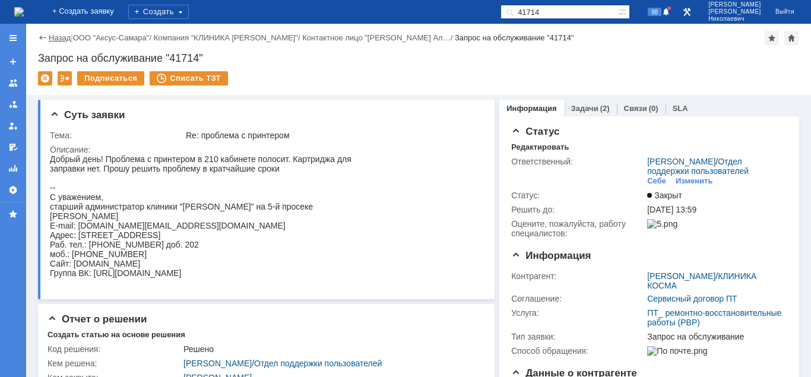
click at [62, 37] on link "Назад" at bounding box center [60, 37] width 22 height 9
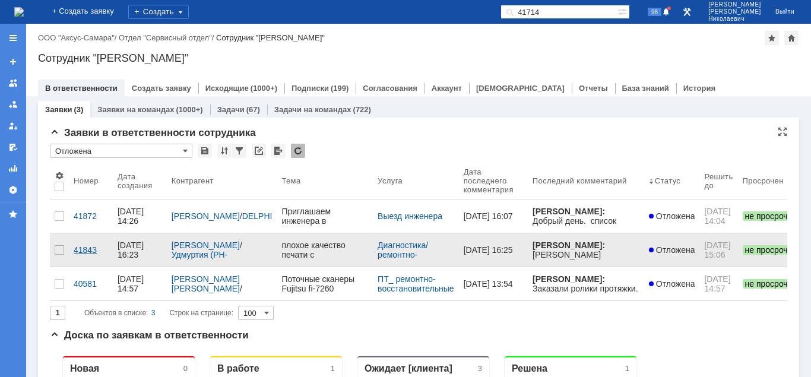
click at [84, 245] on div "41843" at bounding box center [91, 250] width 34 height 10
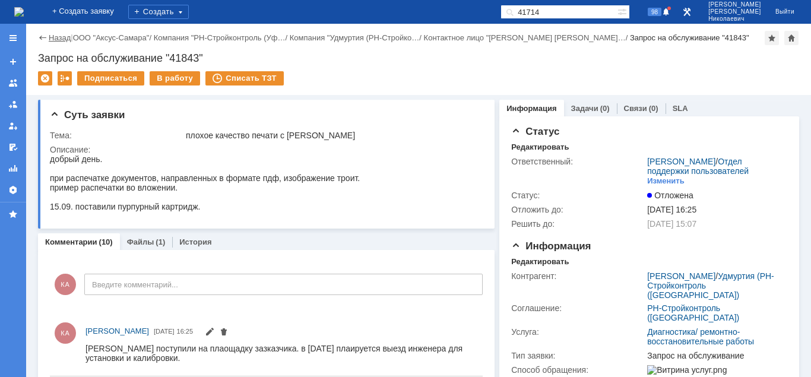
click at [55, 39] on link "Назад" at bounding box center [60, 37] width 22 height 9
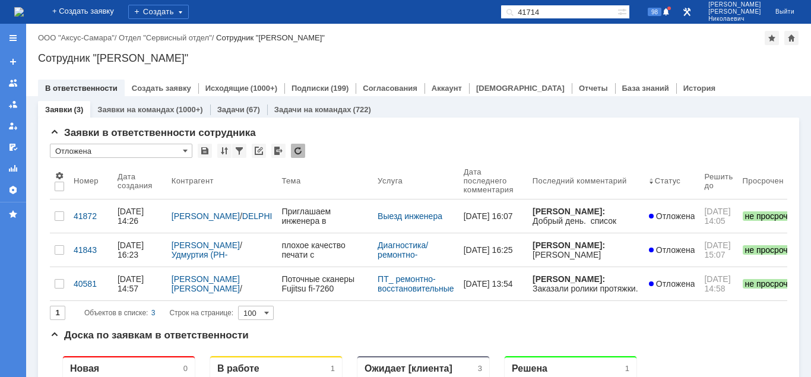
drag, startPoint x: 576, startPoint y: 8, endPoint x: 502, endPoint y: 11, distance: 74.3
click at [502, 11] on input "41714" at bounding box center [559, 12] width 117 height 14
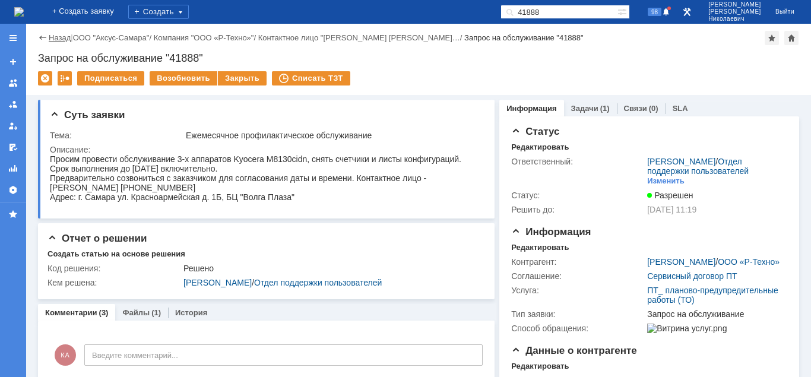
click at [58, 39] on link "Назад" at bounding box center [60, 37] width 22 height 9
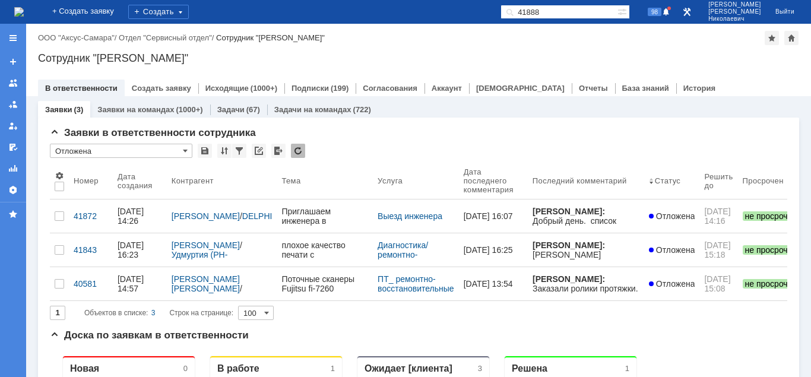
drag, startPoint x: 571, startPoint y: 12, endPoint x: 498, endPoint y: 16, distance: 72.6
click at [501, 16] on input "41888" at bounding box center [559, 12] width 117 height 14
type input "41838"
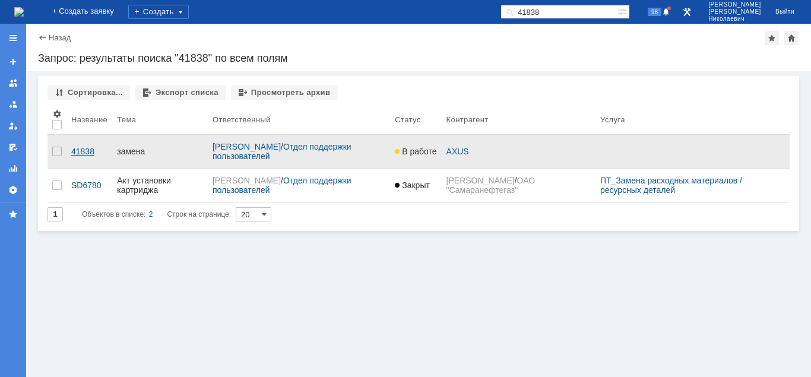
click at [81, 148] on div "41838" at bounding box center [89, 152] width 36 height 10
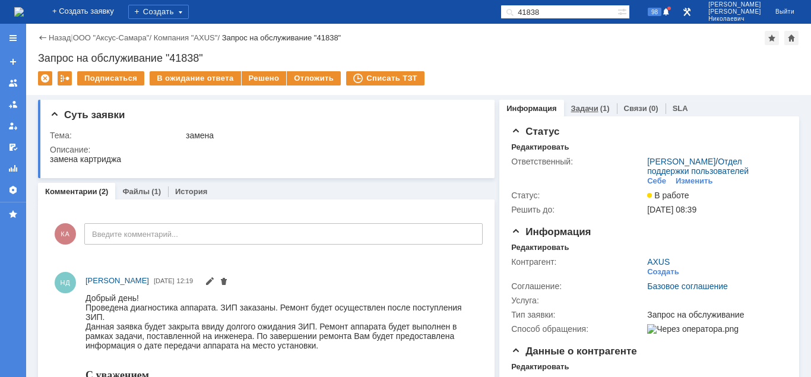
click at [585, 109] on link "Задачи" at bounding box center [584, 108] width 27 height 9
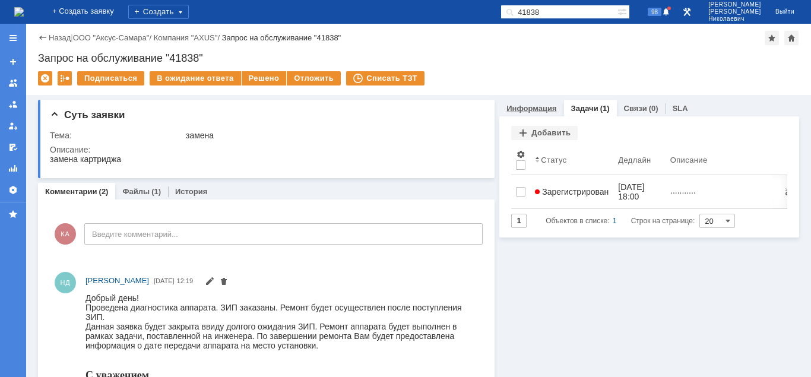
click at [529, 103] on div "Информация" at bounding box center [531, 108] width 64 height 17
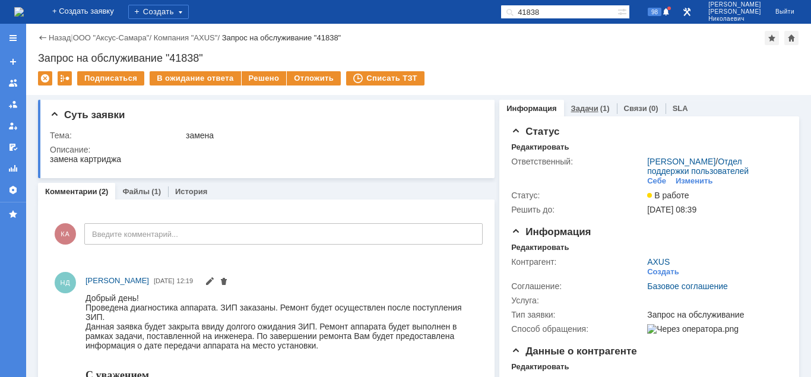
click at [592, 105] on link "Задачи" at bounding box center [584, 108] width 27 height 9
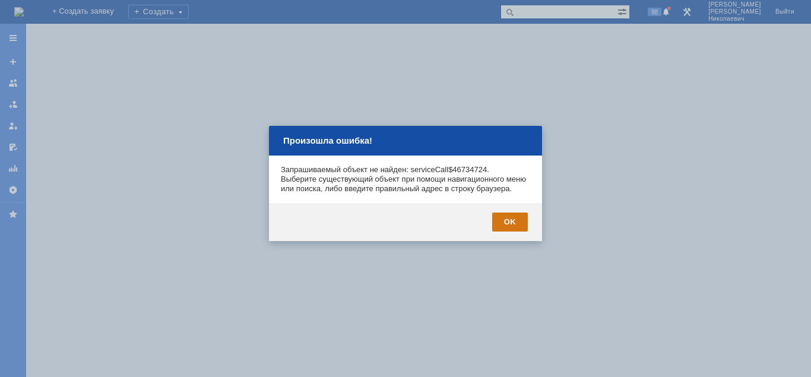
click at [515, 232] on div "OK" at bounding box center [510, 222] width 36 height 19
